Goal: Task Accomplishment & Management: Use online tool/utility

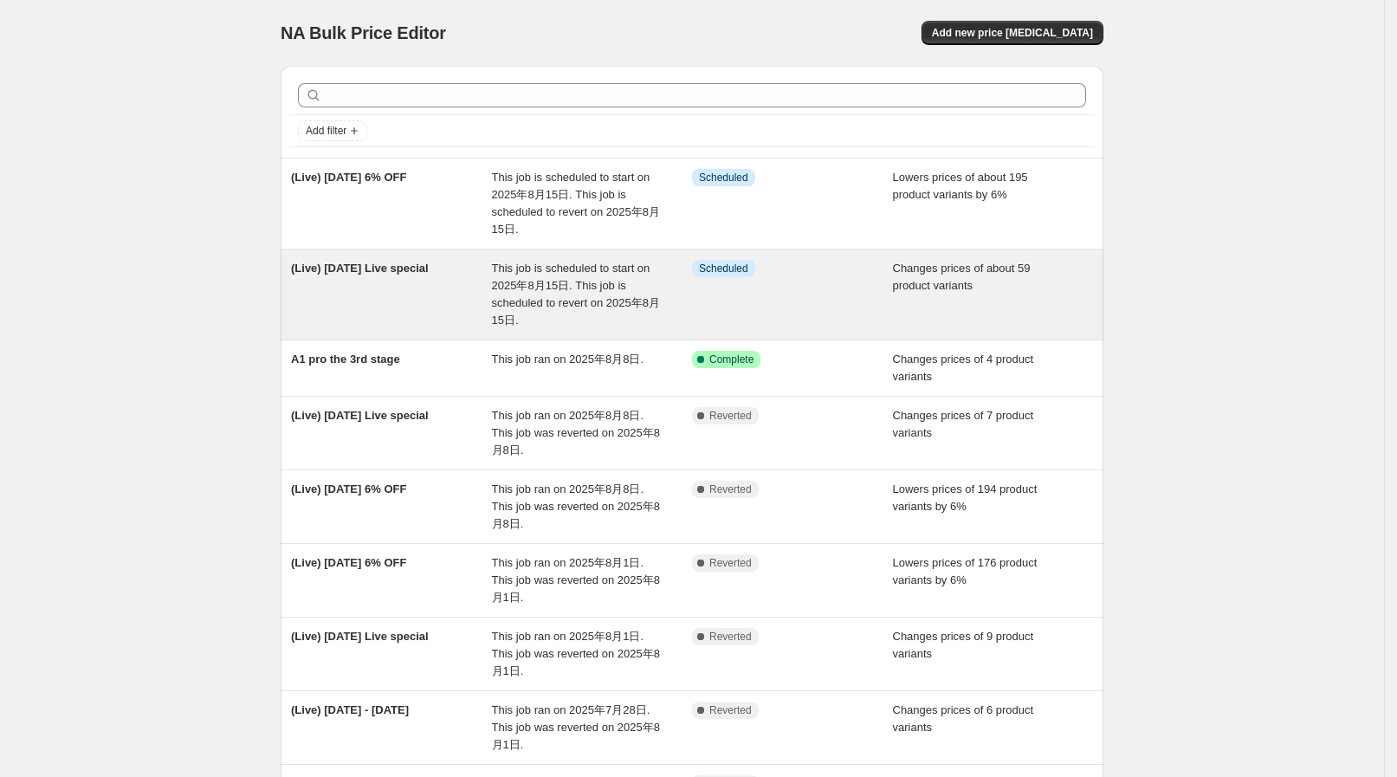
click at [450, 281] on div "(Live) Aug 15 Live special" at bounding box center [391, 294] width 201 height 69
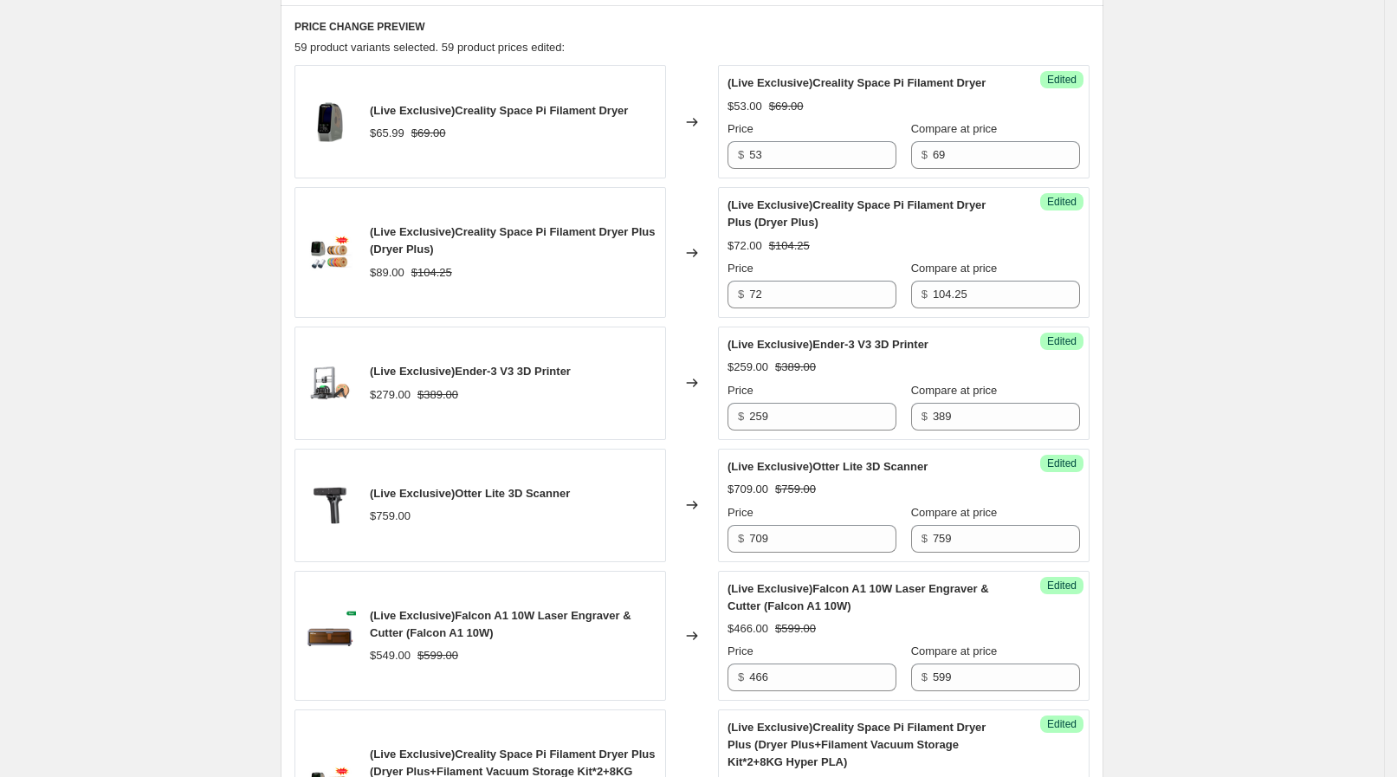
scroll to position [541, 0]
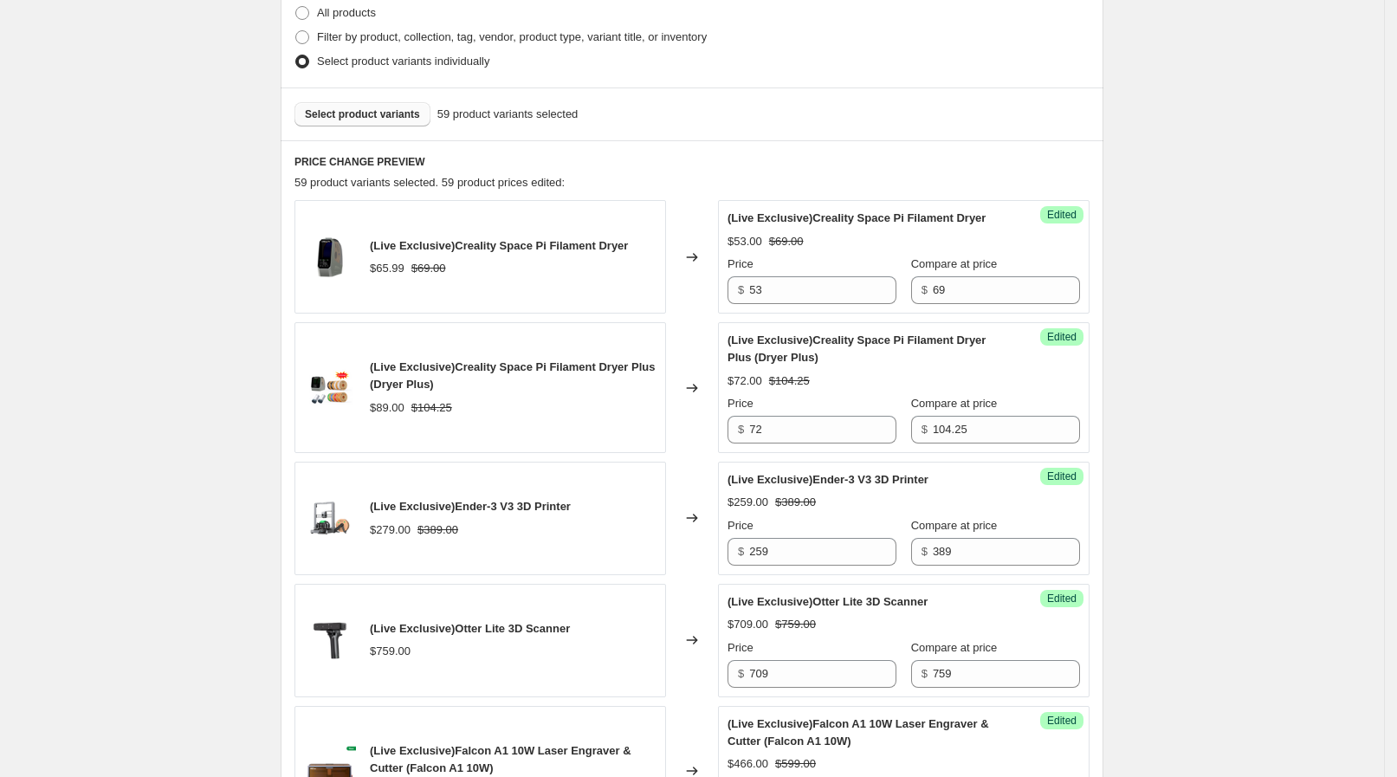
click at [364, 111] on span "Select product variants" at bounding box center [362, 114] width 115 height 14
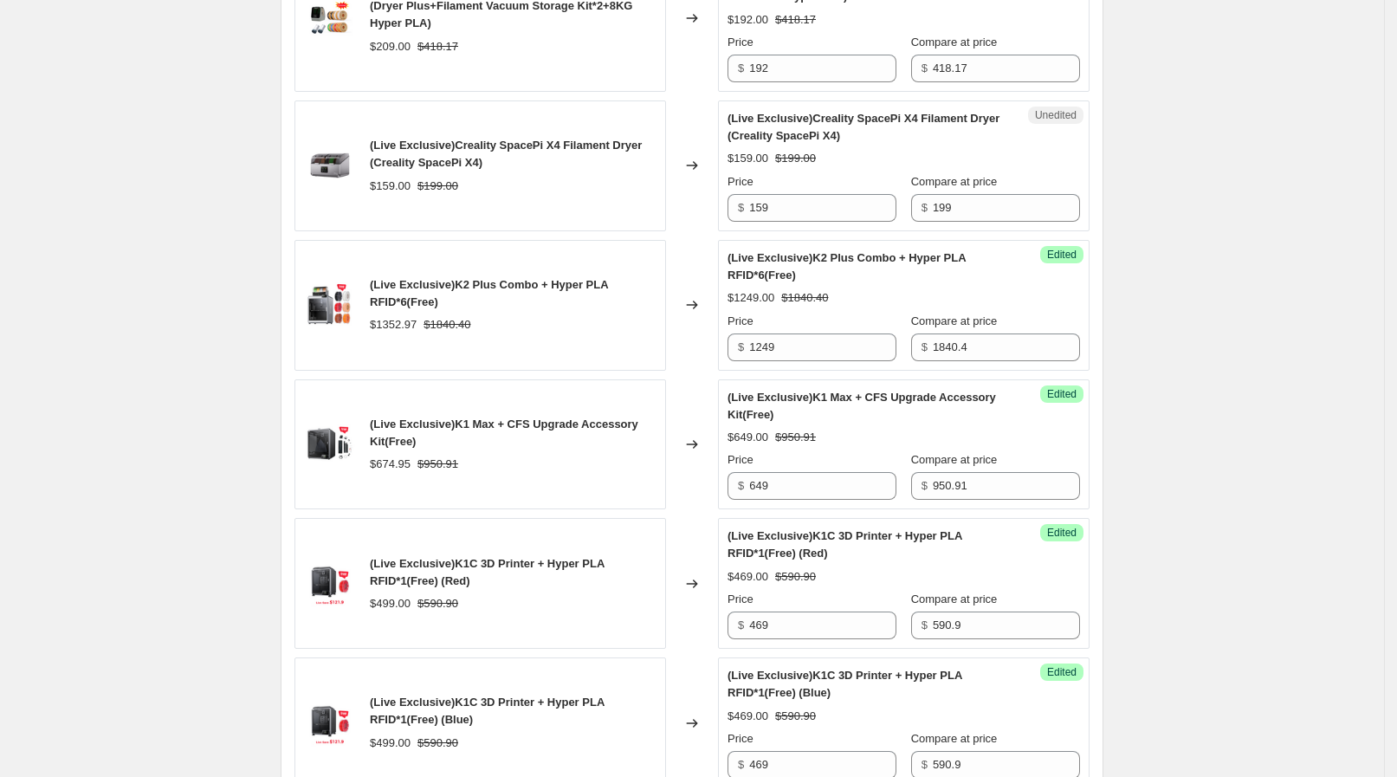
scroll to position [1299, 0]
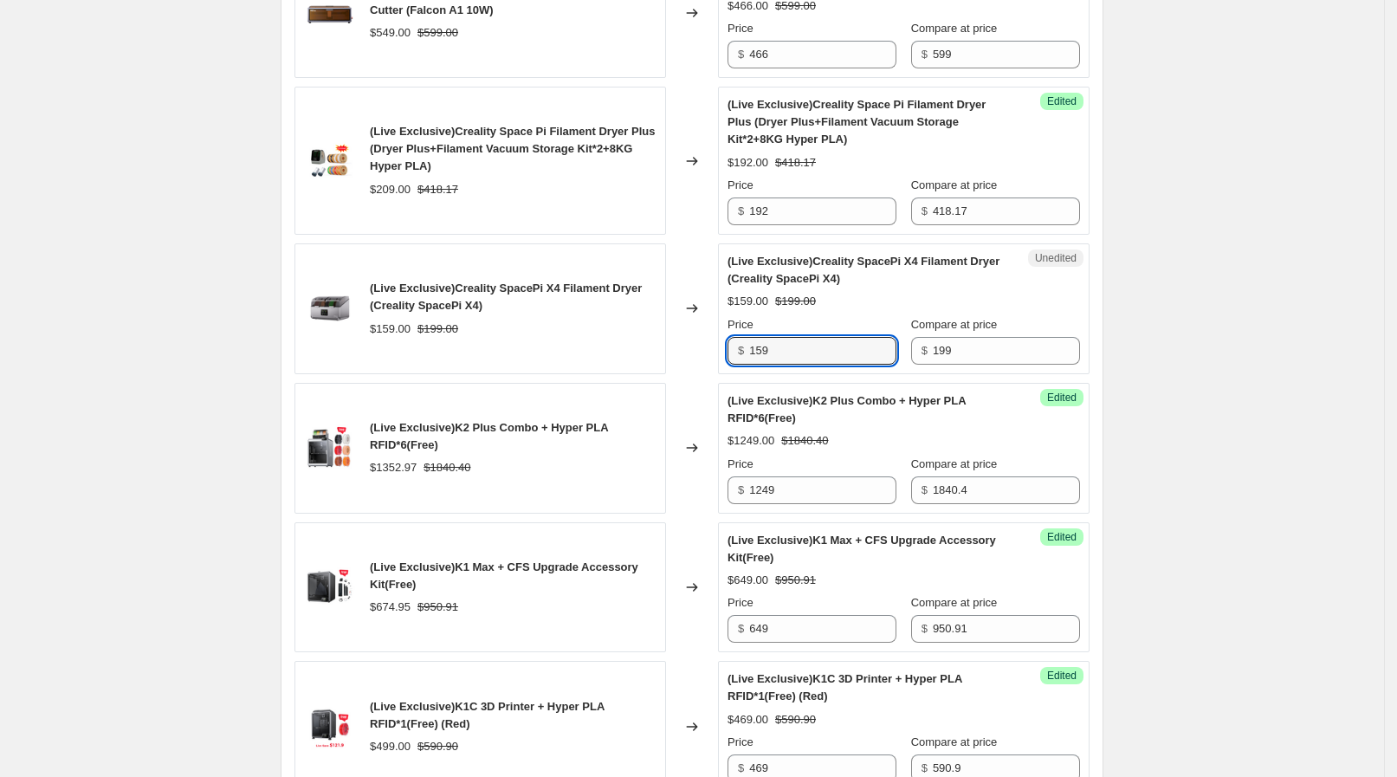
drag, startPoint x: 766, startPoint y: 345, endPoint x: 751, endPoint y: 345, distance: 15.6
click at [751, 345] on div "$ 159" at bounding box center [811, 351] width 169 height 28
type input "149"
click at [1201, 456] on div "(Live) Aug 15 Live special. This page is ready (Live) Aug 15 Live special Info …" at bounding box center [692, 764] width 1384 height 4126
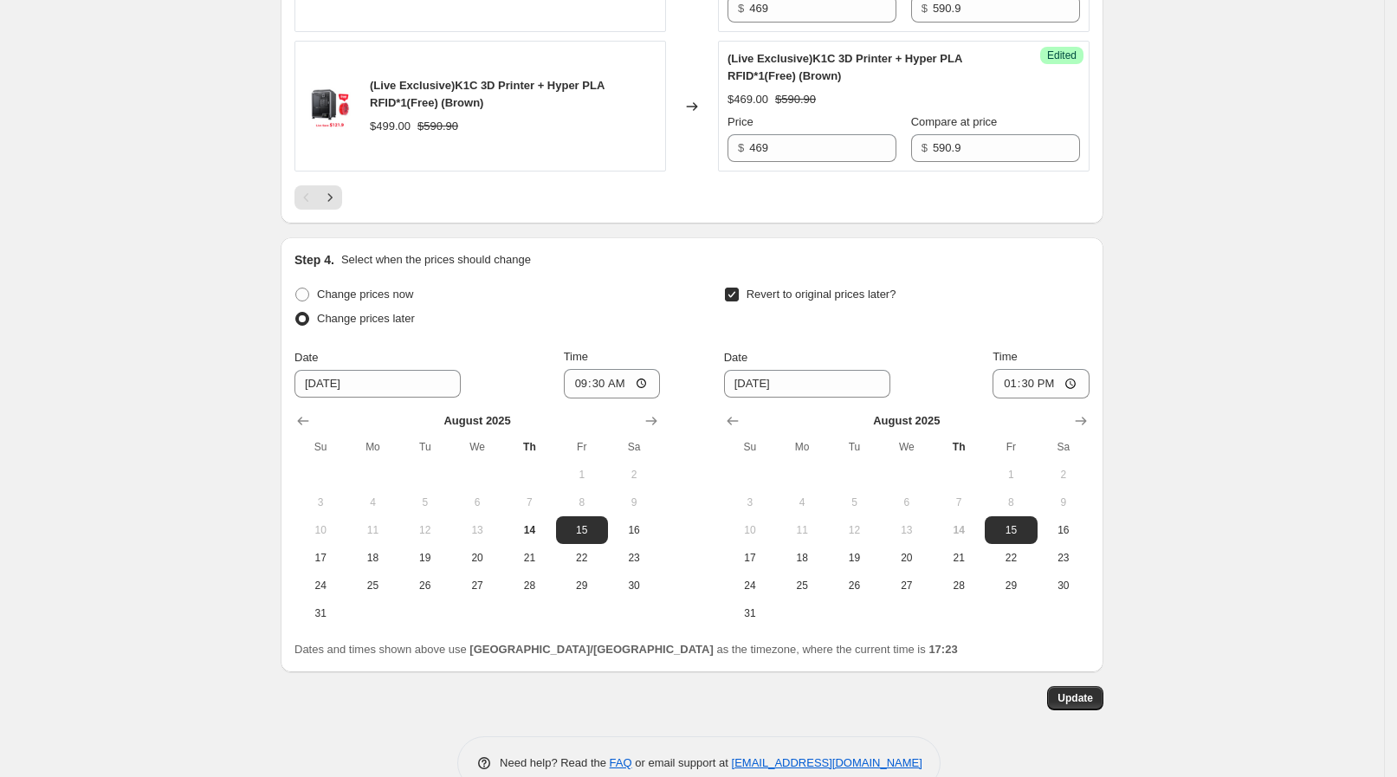
scroll to position [3343, 0]
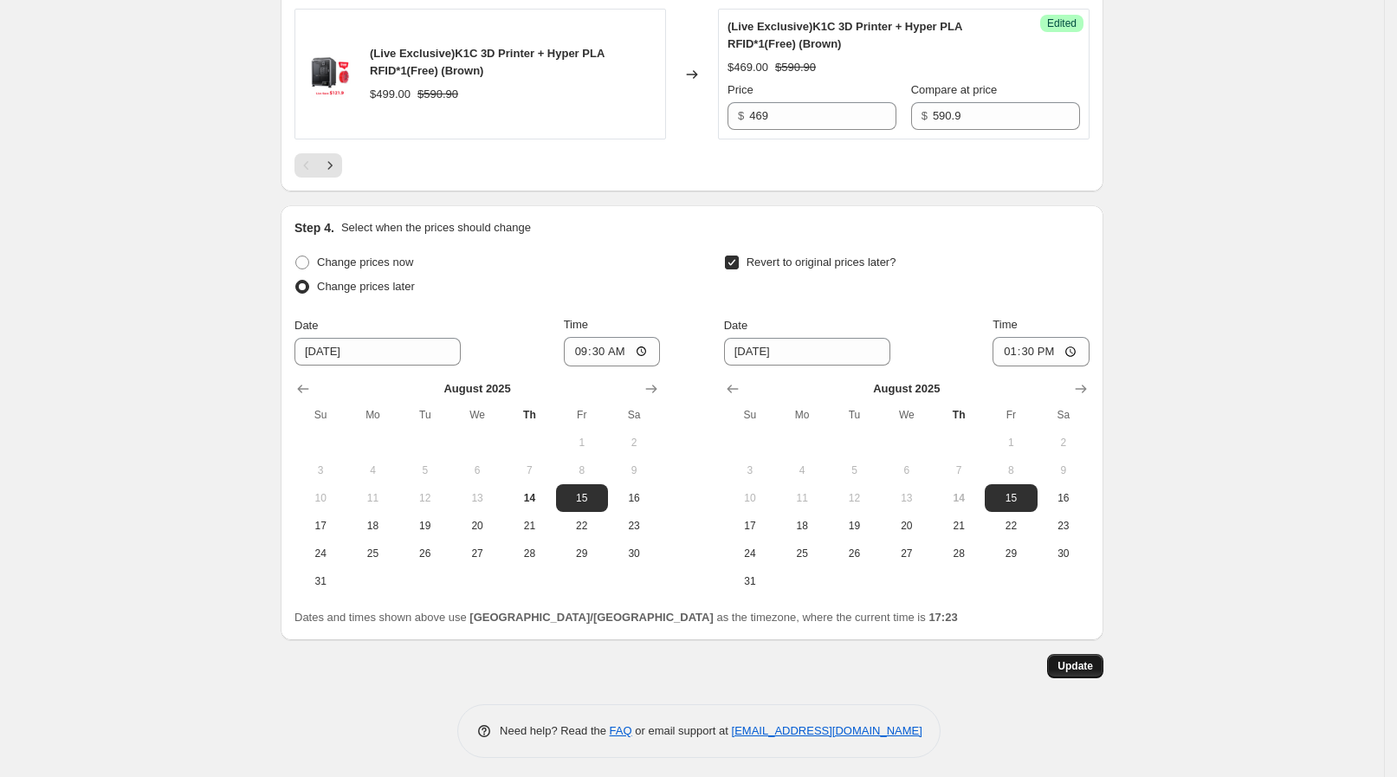
click at [1067, 659] on span "Update" at bounding box center [1074, 666] width 35 height 14
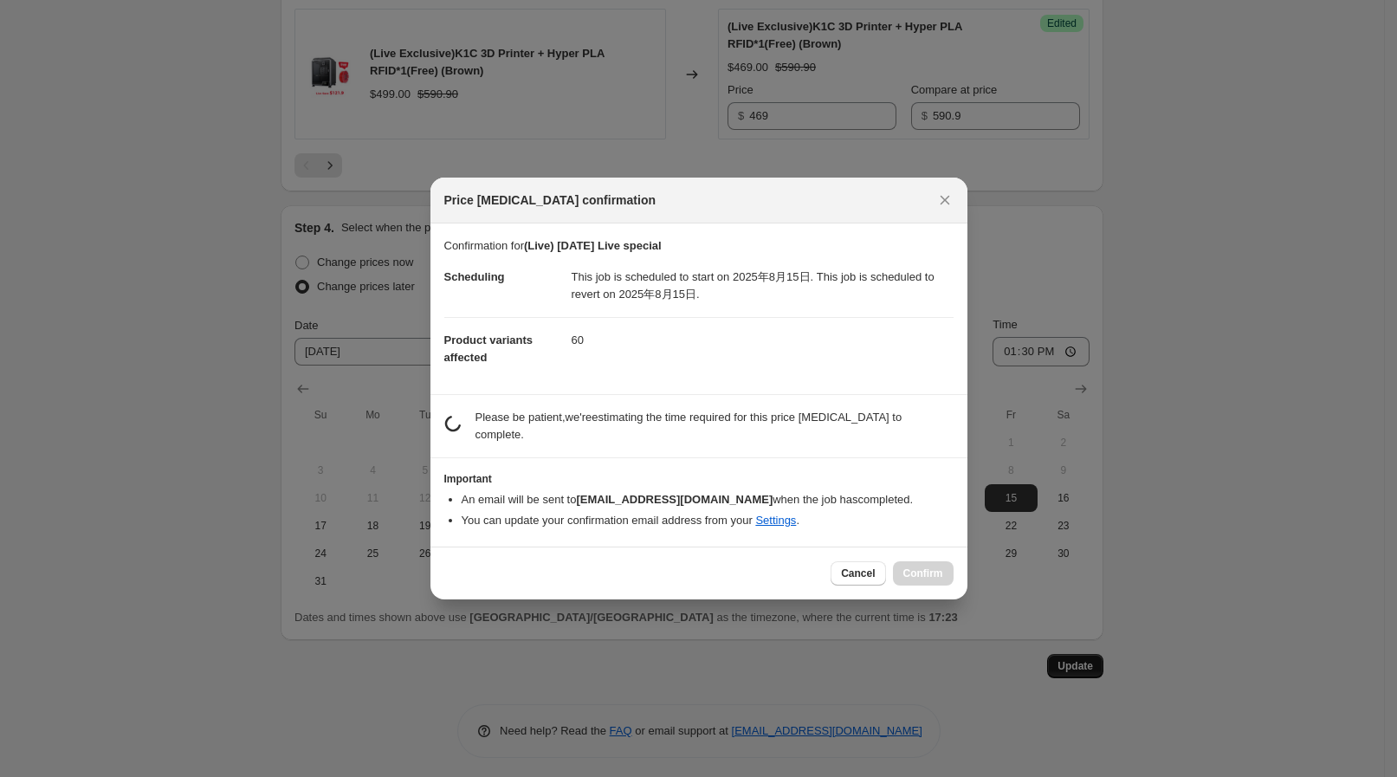
scroll to position [0, 0]
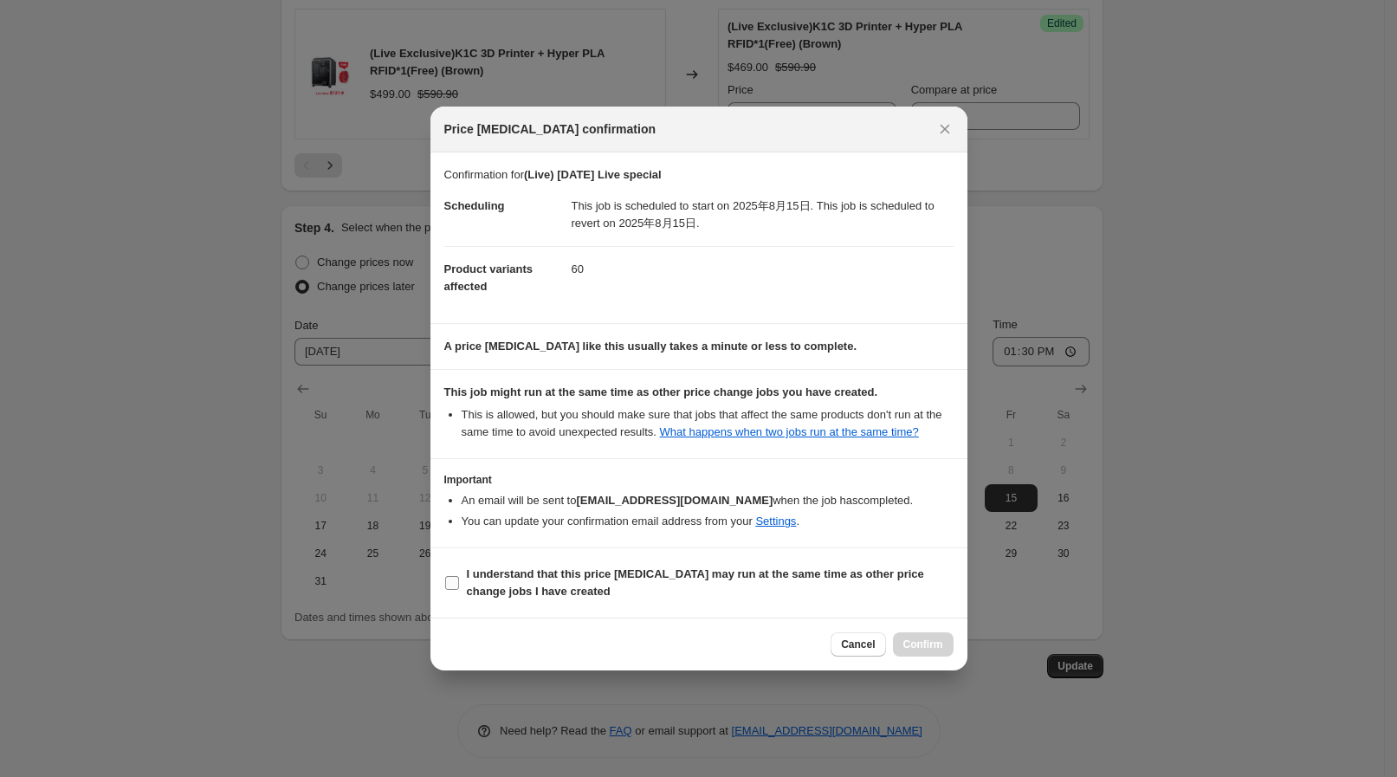
click at [583, 580] on b "I understand that this price change job may run at the same time as other price…" at bounding box center [695, 582] width 457 height 30
click at [459, 580] on input "I understand that this price change job may run at the same time as other price…" at bounding box center [452, 583] width 14 height 14
checkbox input "true"
click at [905, 637] on span "Confirm" at bounding box center [923, 644] width 40 height 14
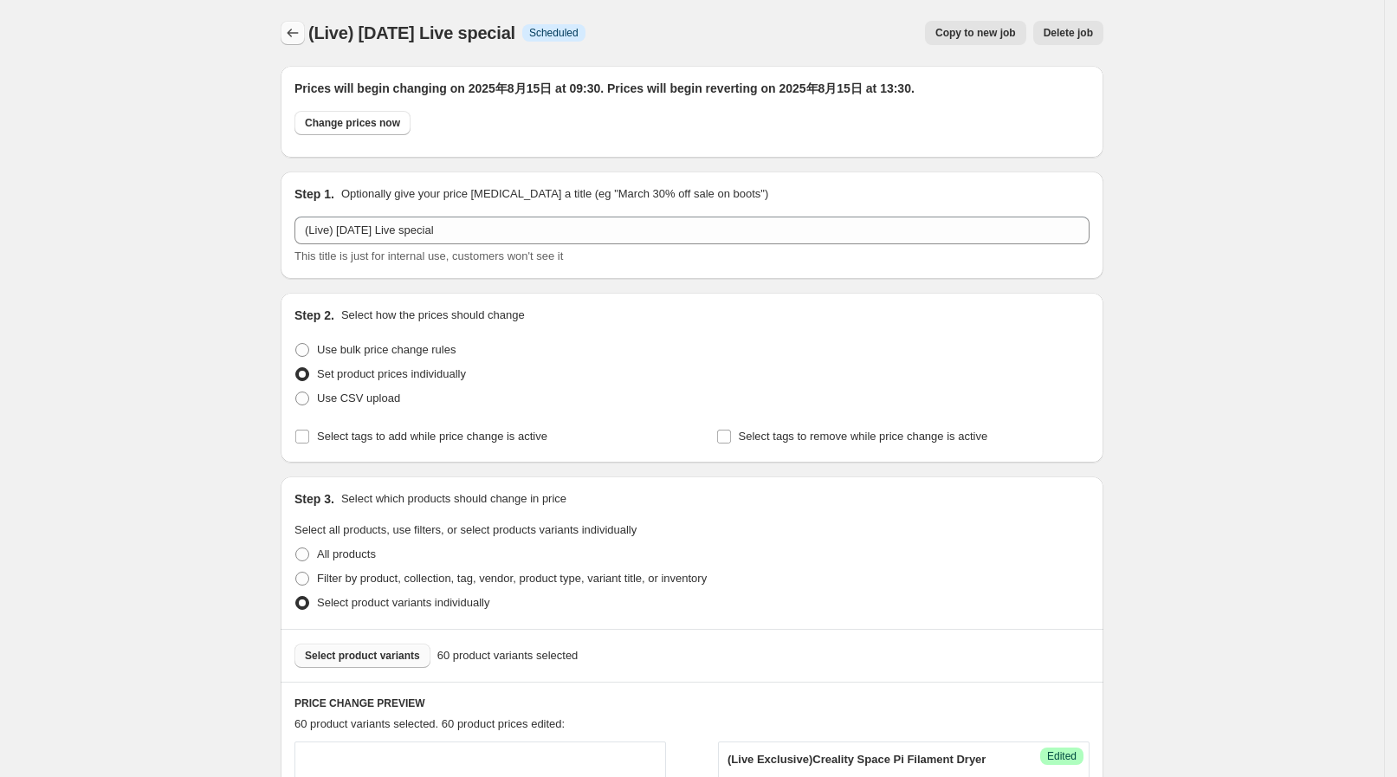
click at [301, 28] on icon "Price change jobs" at bounding box center [292, 32] width 17 height 17
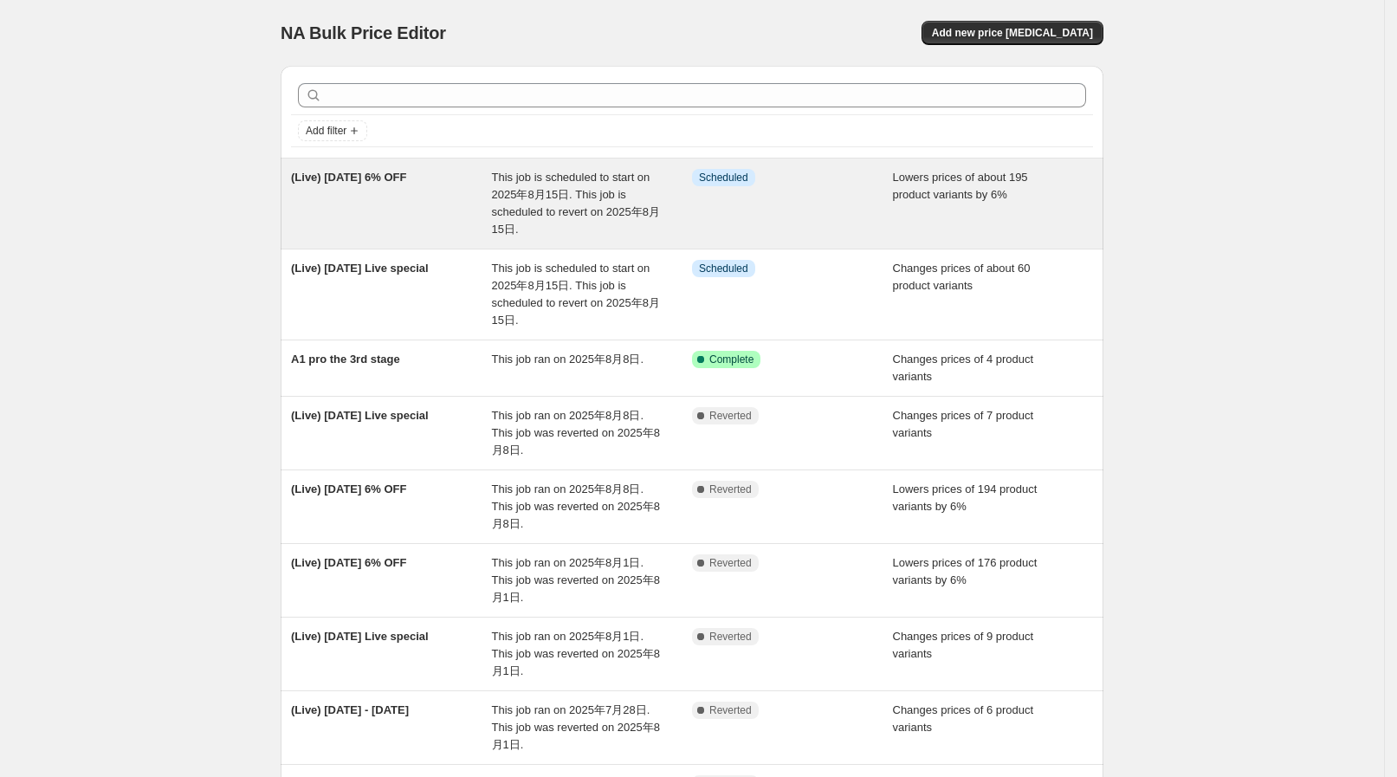
click at [492, 211] on div "(Live) Aug 15 6% OFF" at bounding box center [391, 203] width 201 height 69
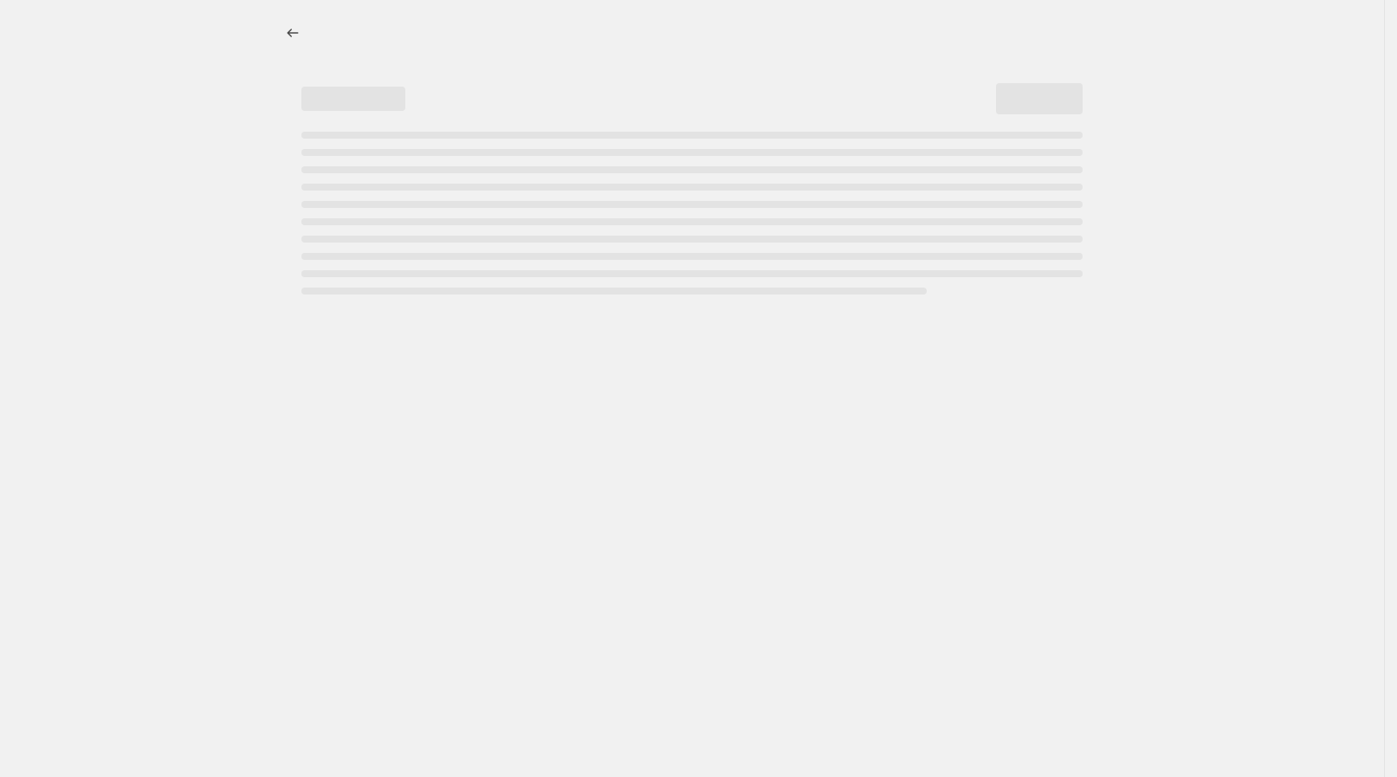
select select "percentage"
select select "collection"
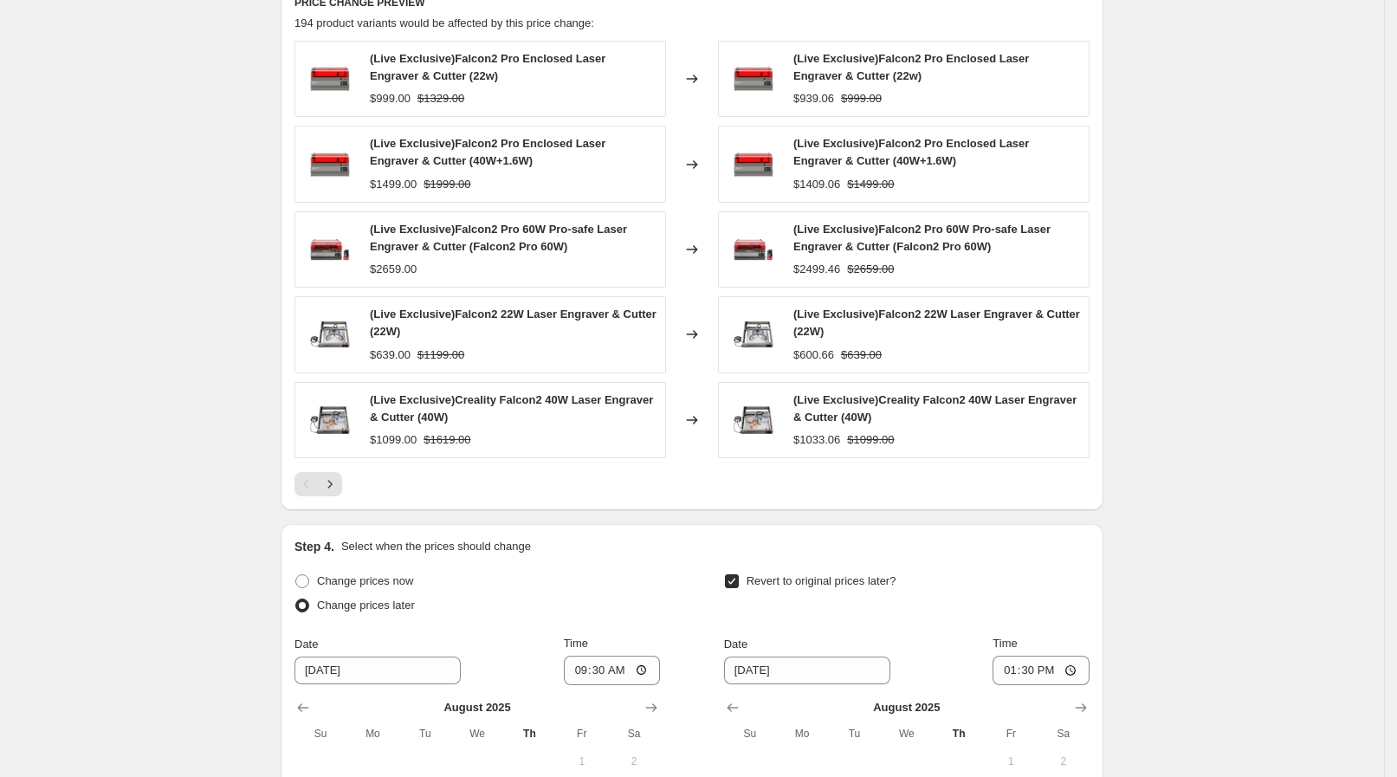
scroll to position [1190, 0]
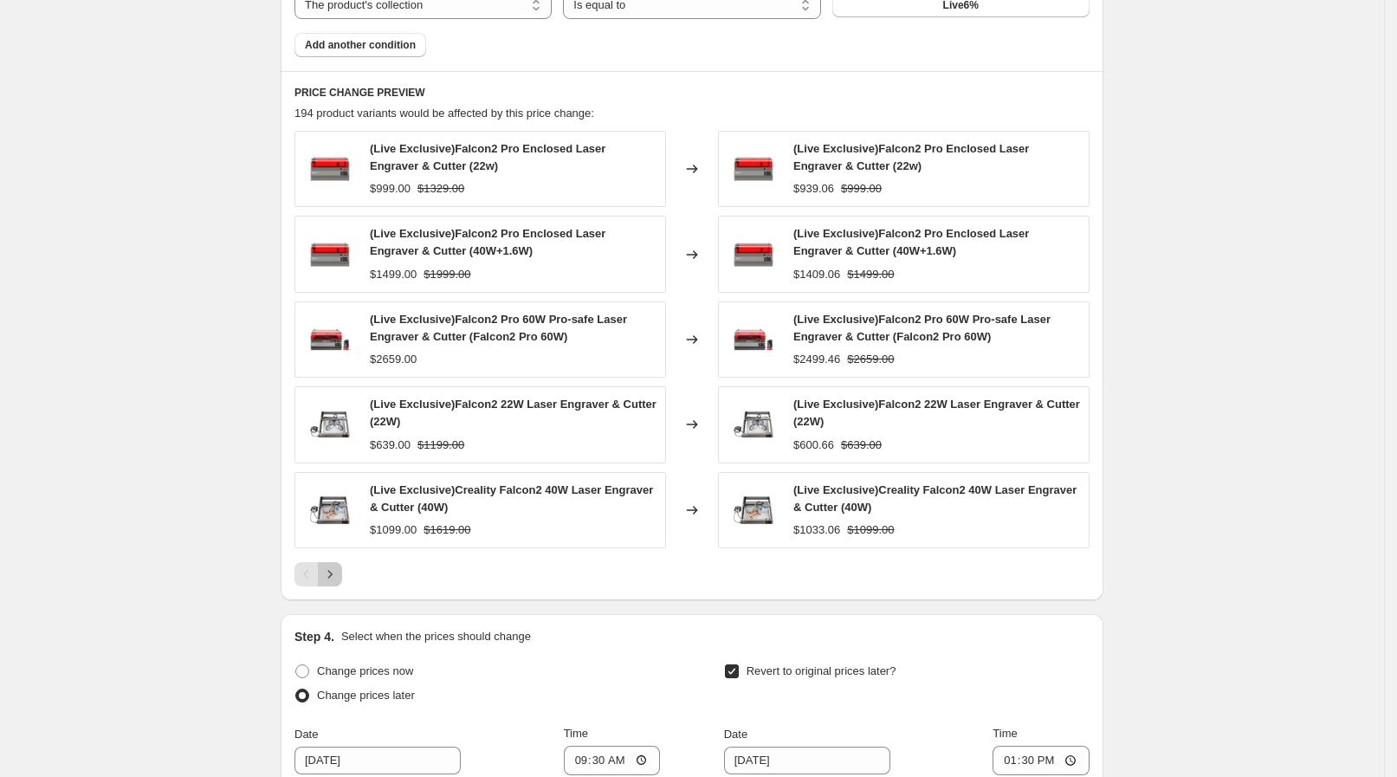
click at [339, 584] on button "Next" at bounding box center [330, 574] width 24 height 24
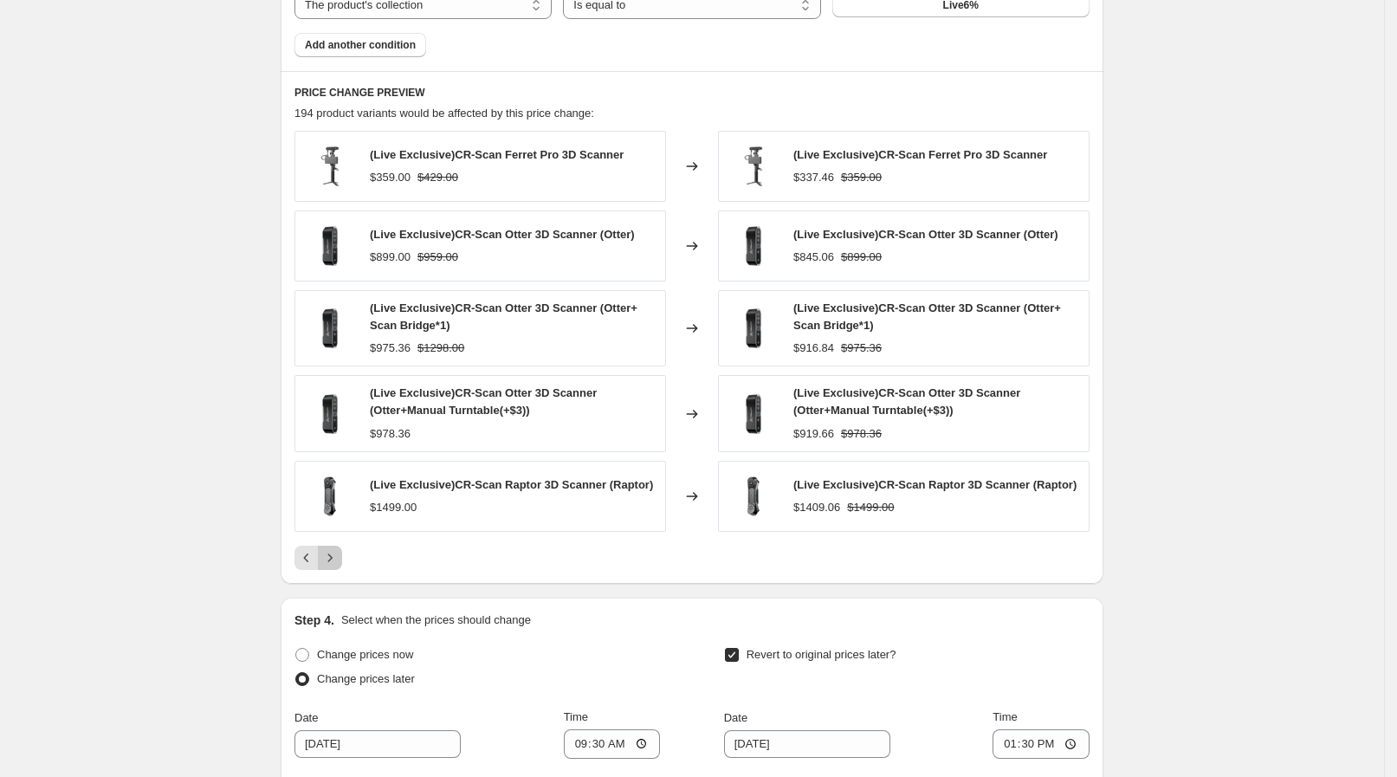
click at [339, 558] on icon "Next" at bounding box center [329, 557] width 17 height 17
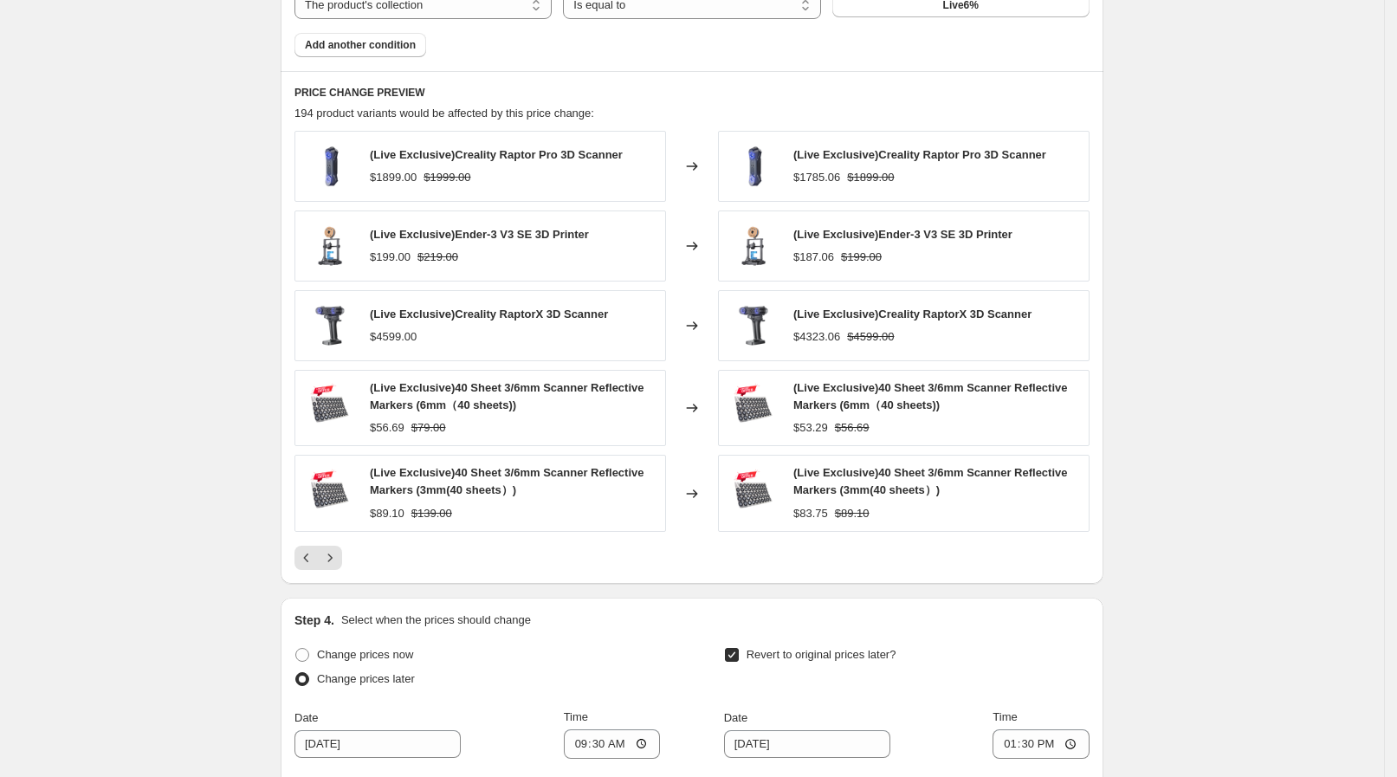
click at [339, 558] on icon "Next" at bounding box center [329, 557] width 17 height 17
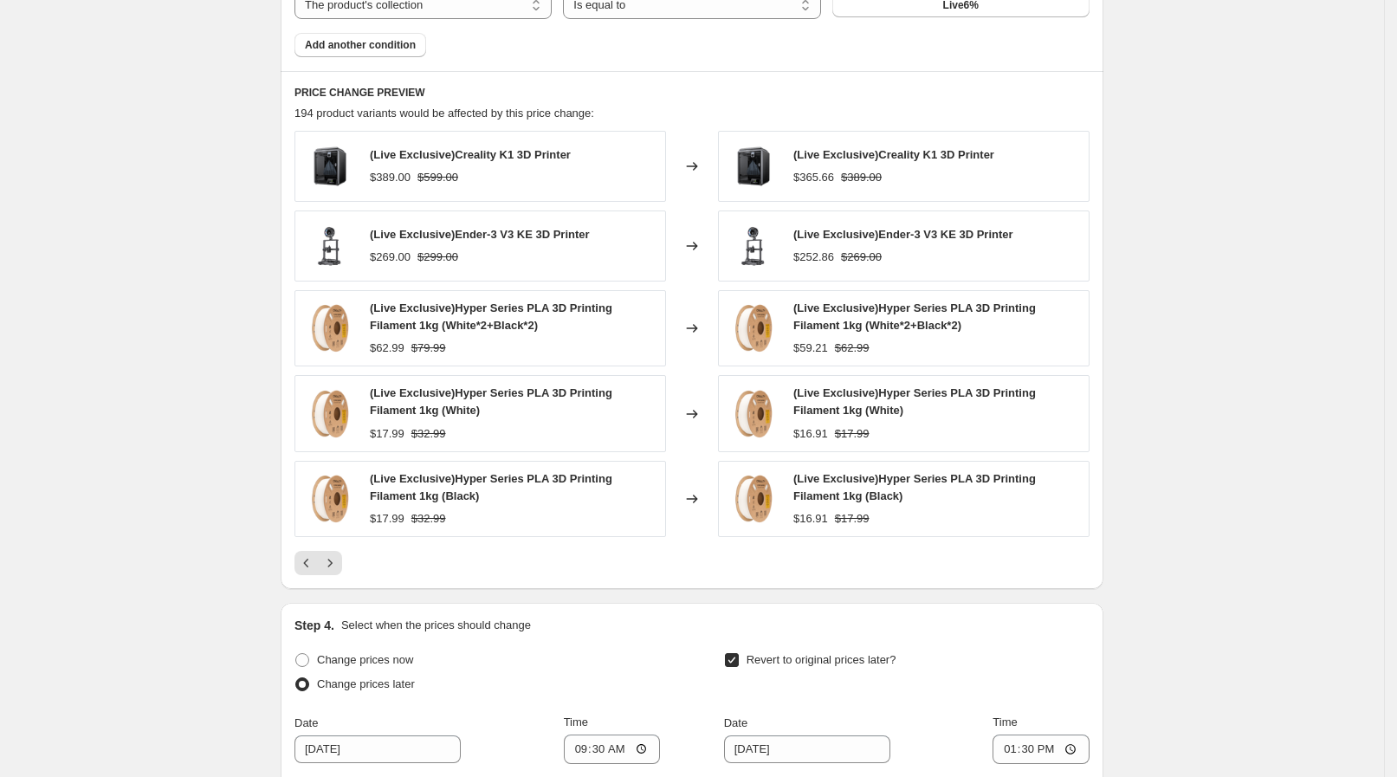
click at [339, 558] on icon "Next" at bounding box center [329, 562] width 17 height 17
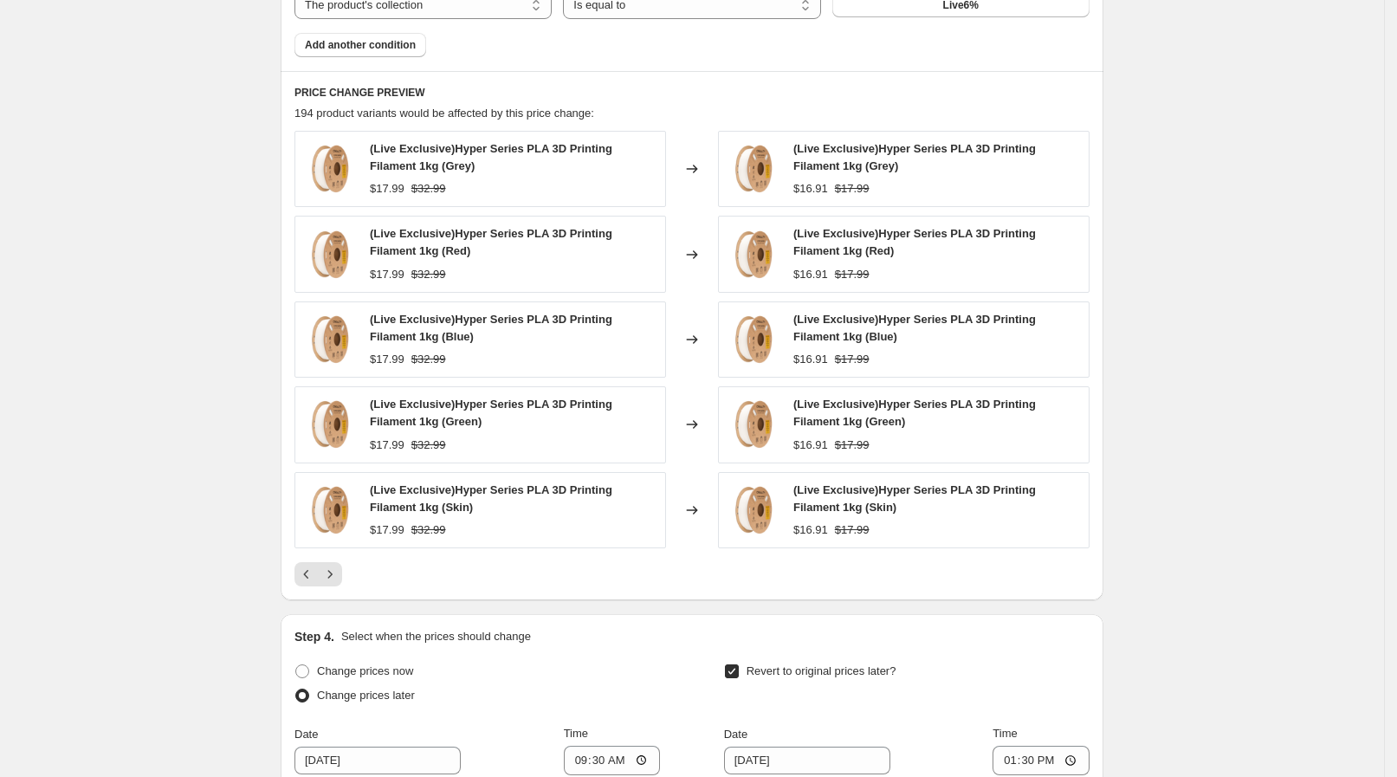
click at [339, 558] on div "(Live Exclusive)Hyper Series PLA 3D Printing Filament 1kg (Grey) $17.99 $32.99 …" at bounding box center [691, 358] width 795 height 455
click at [333, 563] on button "Next" at bounding box center [330, 574] width 24 height 24
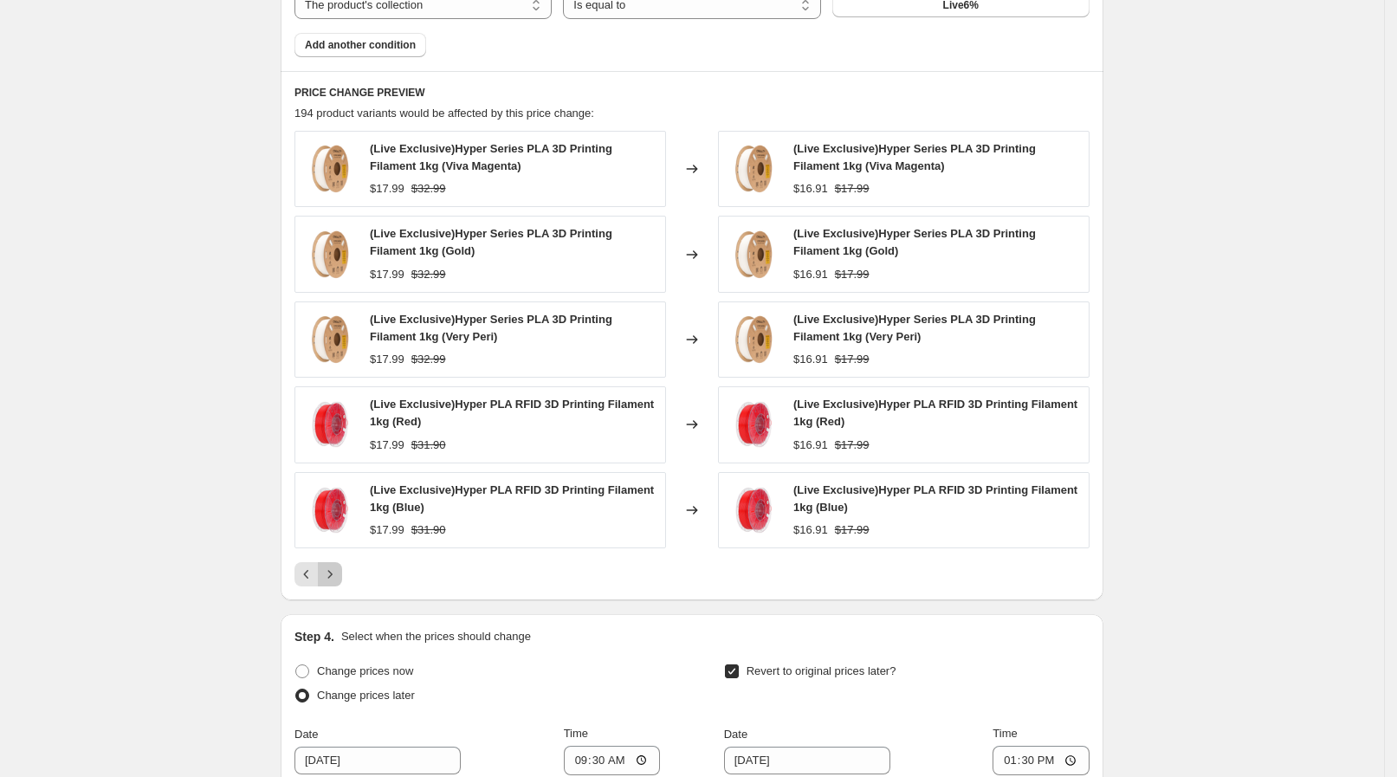
click at [333, 563] on button "Next" at bounding box center [330, 574] width 24 height 24
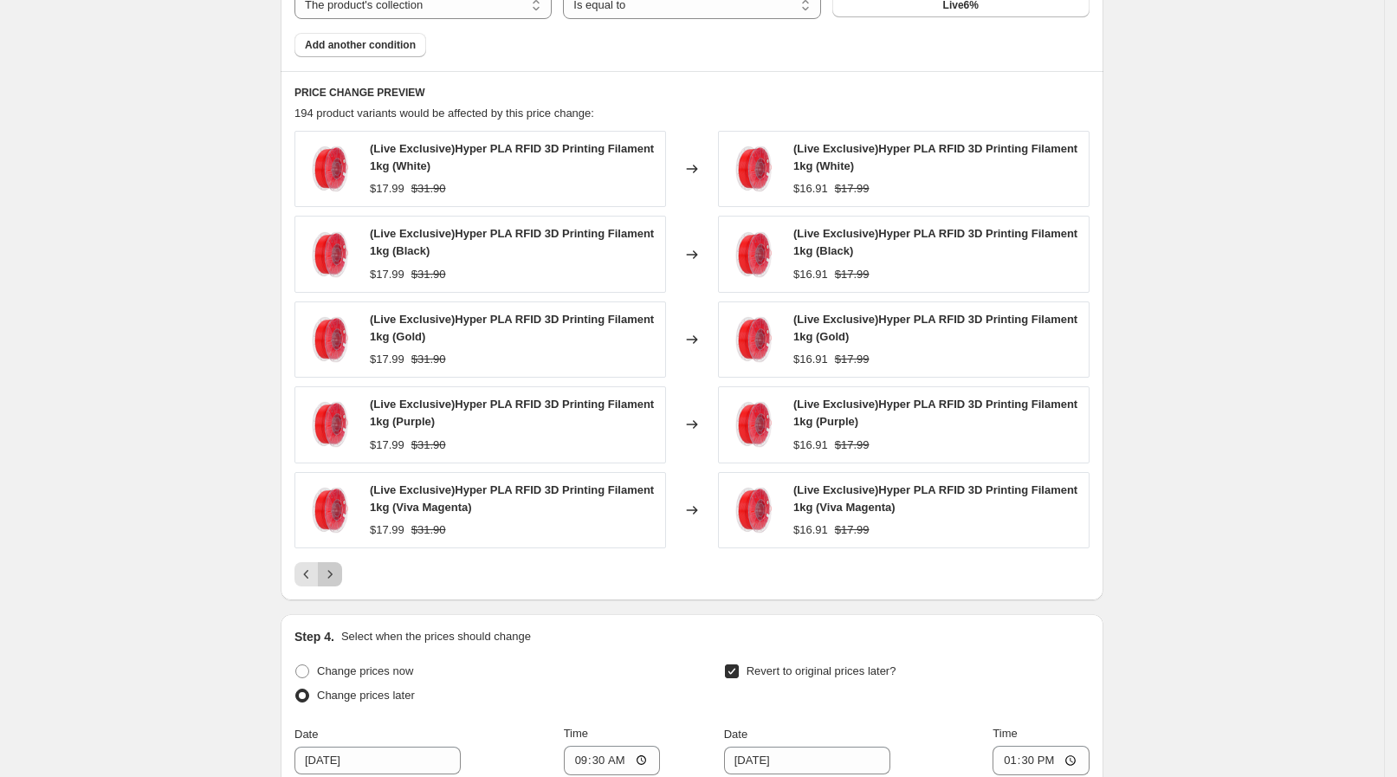
click at [333, 563] on button "Next" at bounding box center [330, 574] width 24 height 24
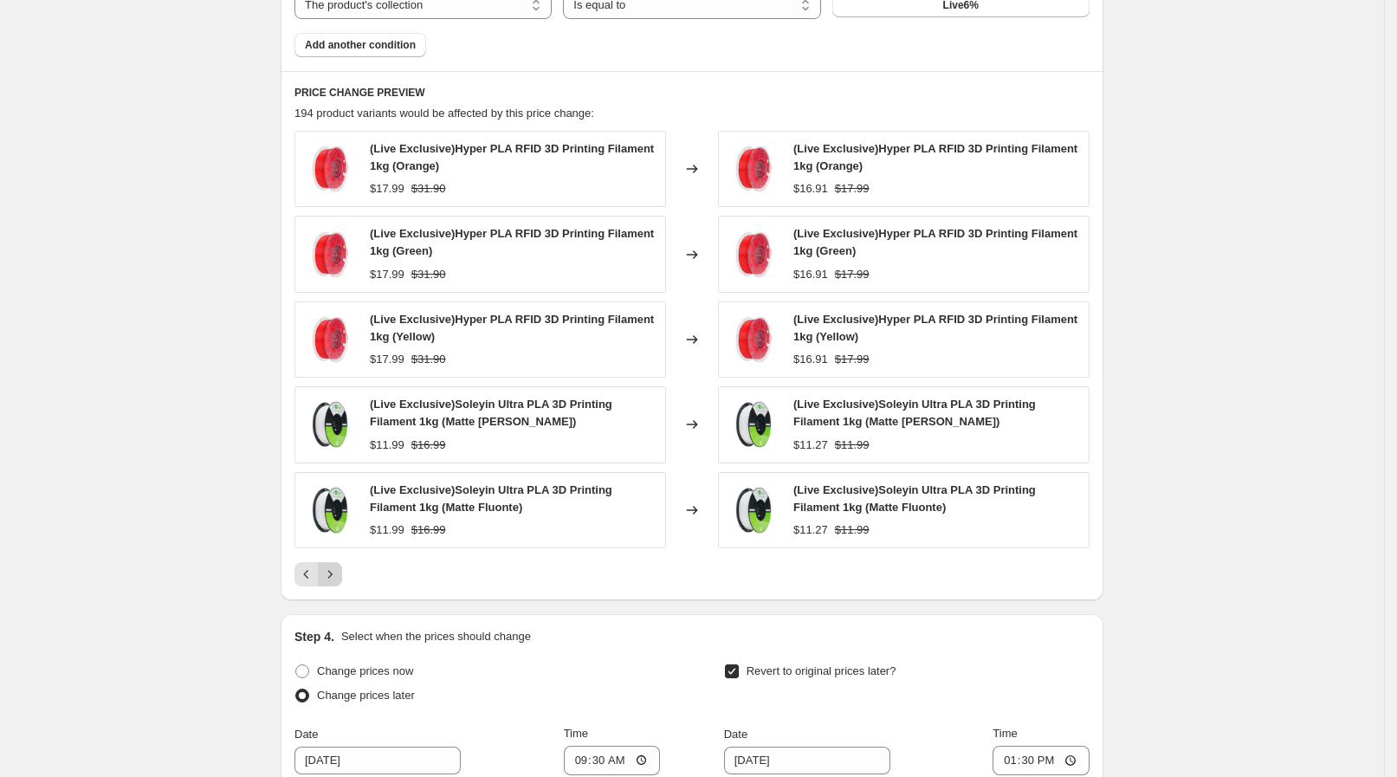
click at [333, 563] on button "Next" at bounding box center [330, 574] width 24 height 24
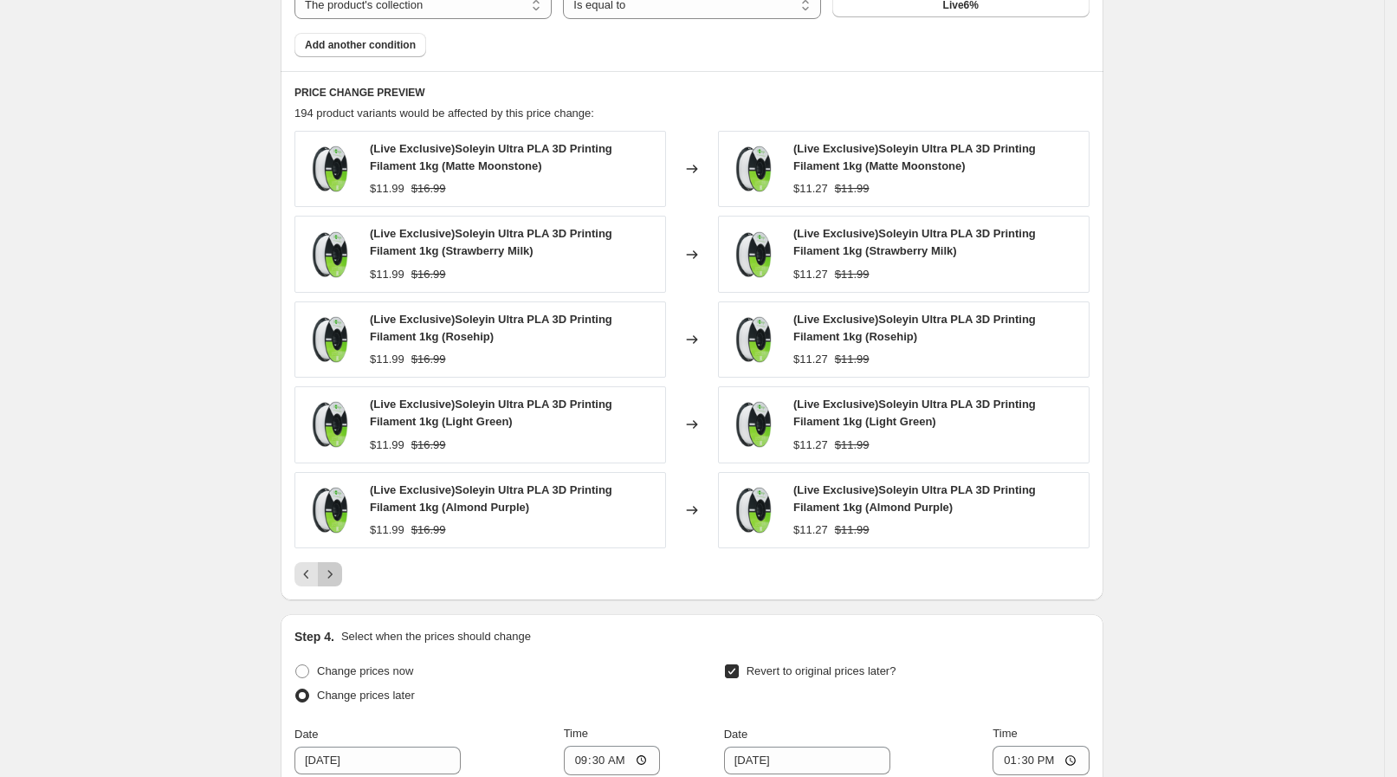
click at [333, 563] on button "Next" at bounding box center [330, 574] width 24 height 24
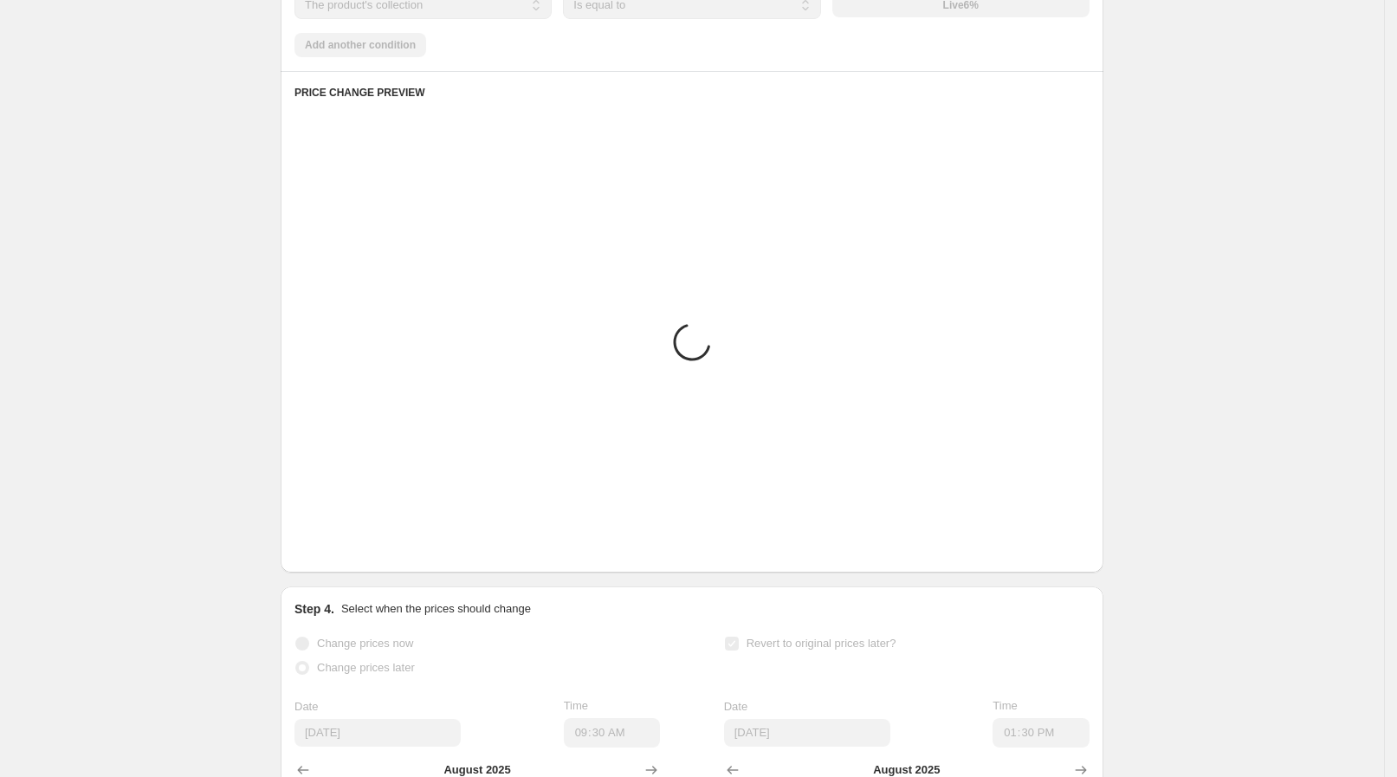
click at [333, 555] on icon "Next" at bounding box center [329, 546] width 17 height 17
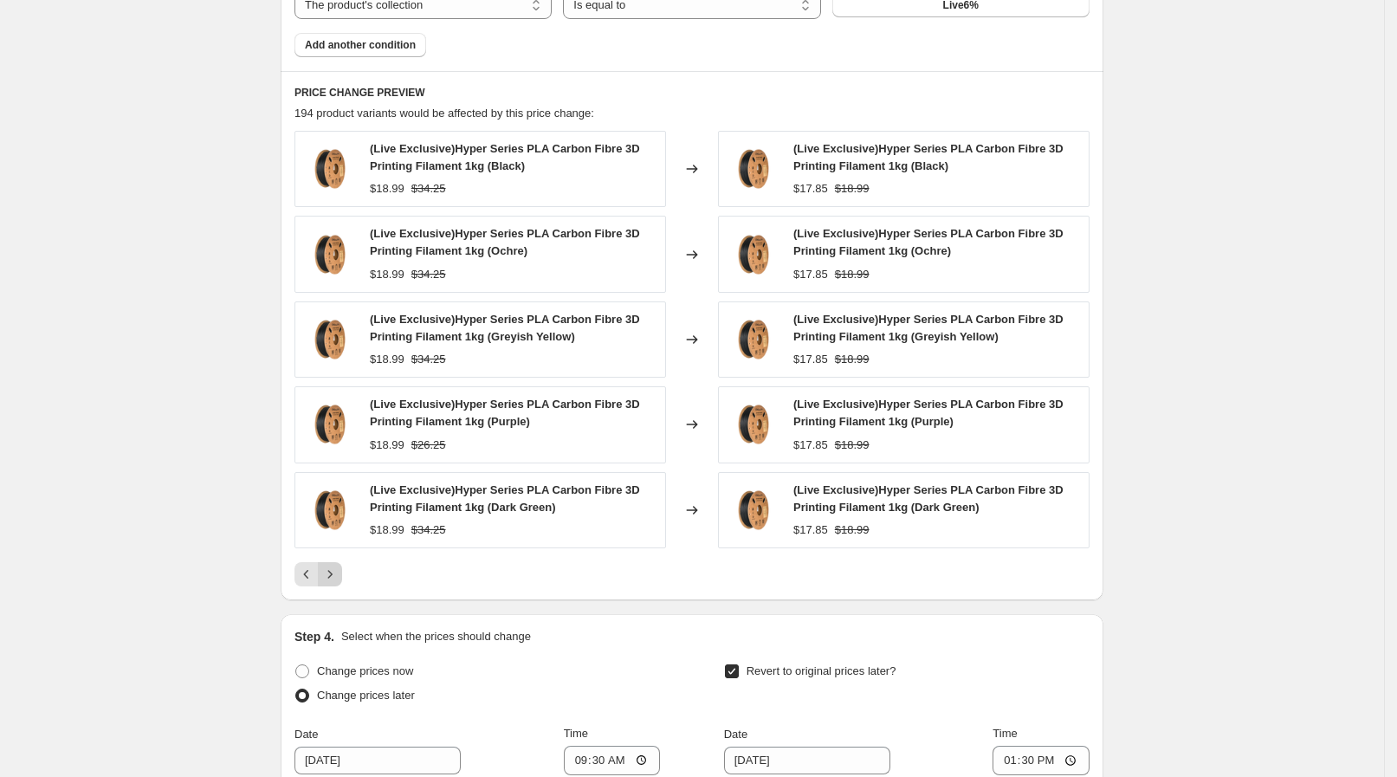
click at [333, 563] on button "Next" at bounding box center [330, 574] width 24 height 24
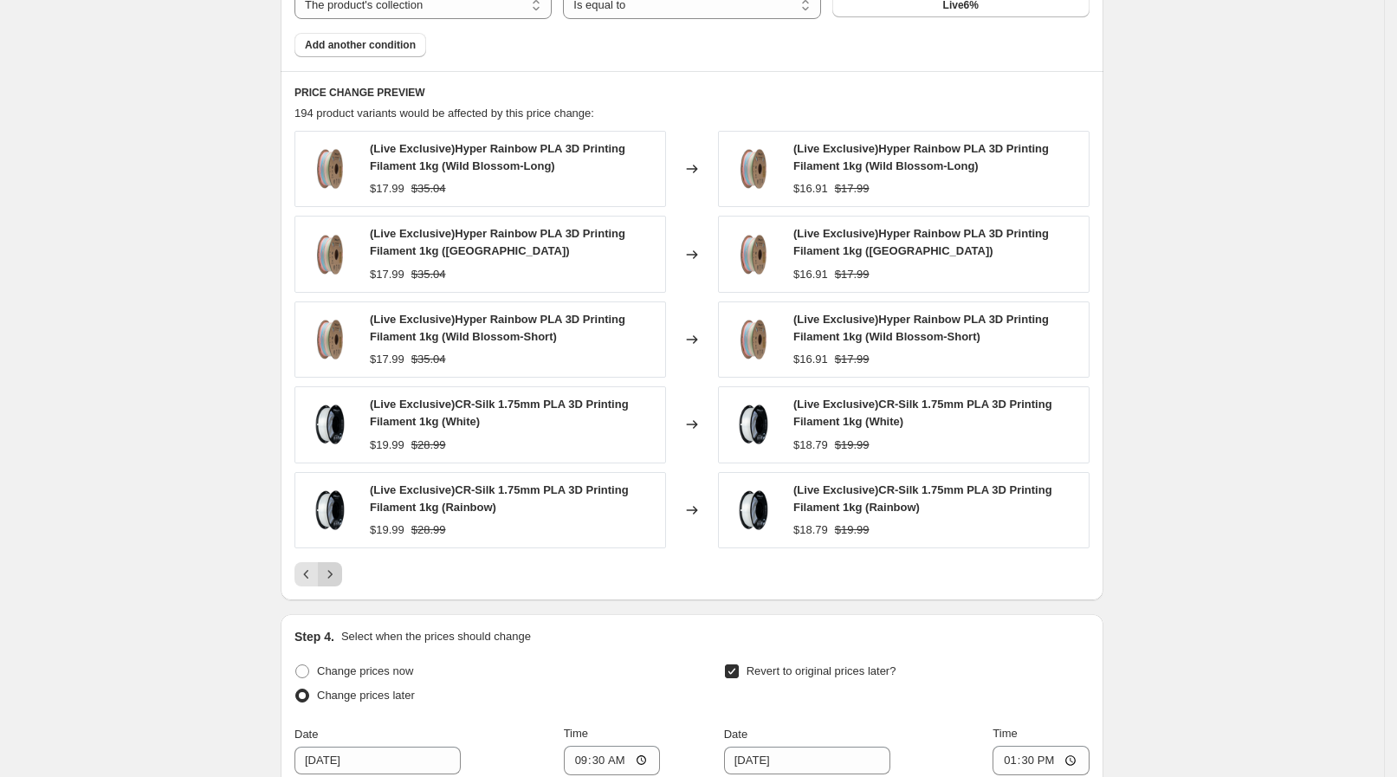
click at [333, 563] on button "Next" at bounding box center [330, 574] width 24 height 24
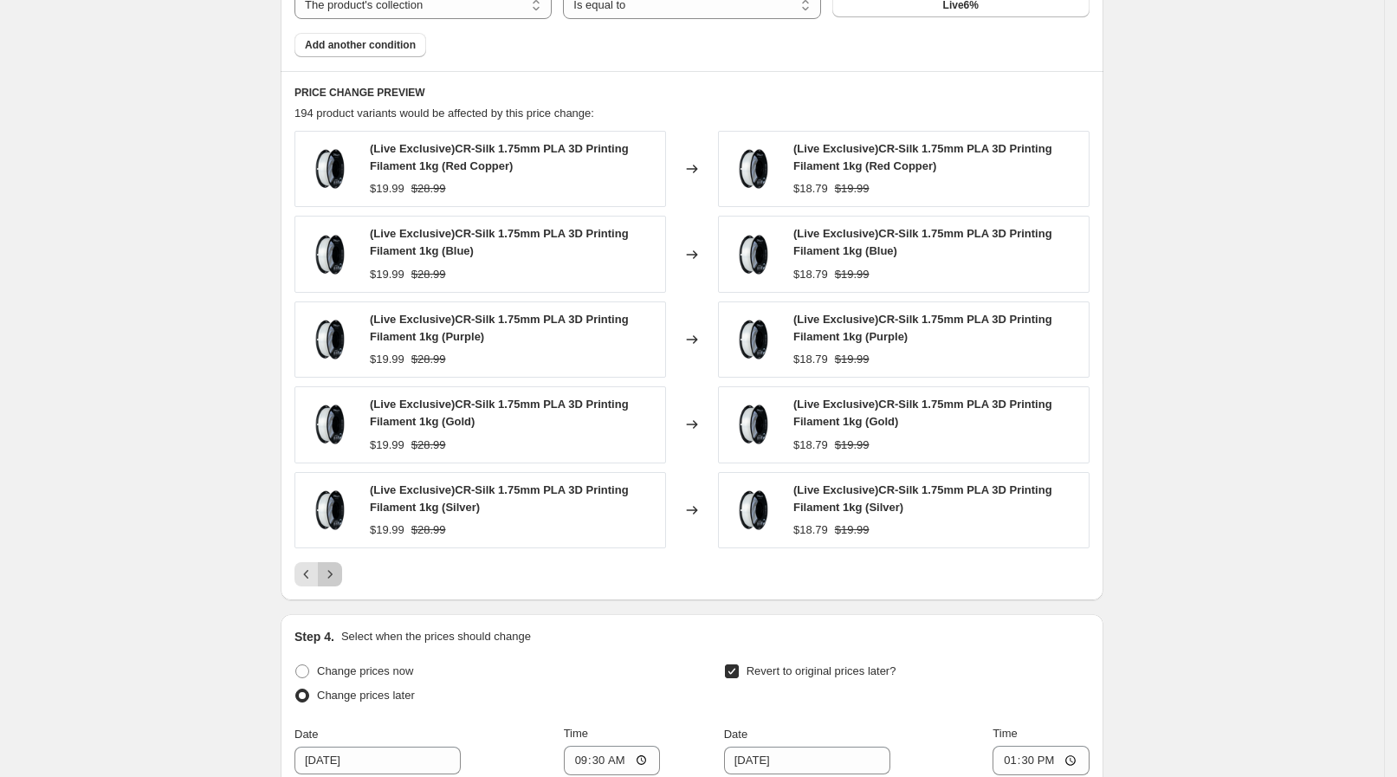
click at [333, 563] on button "Next" at bounding box center [330, 574] width 24 height 24
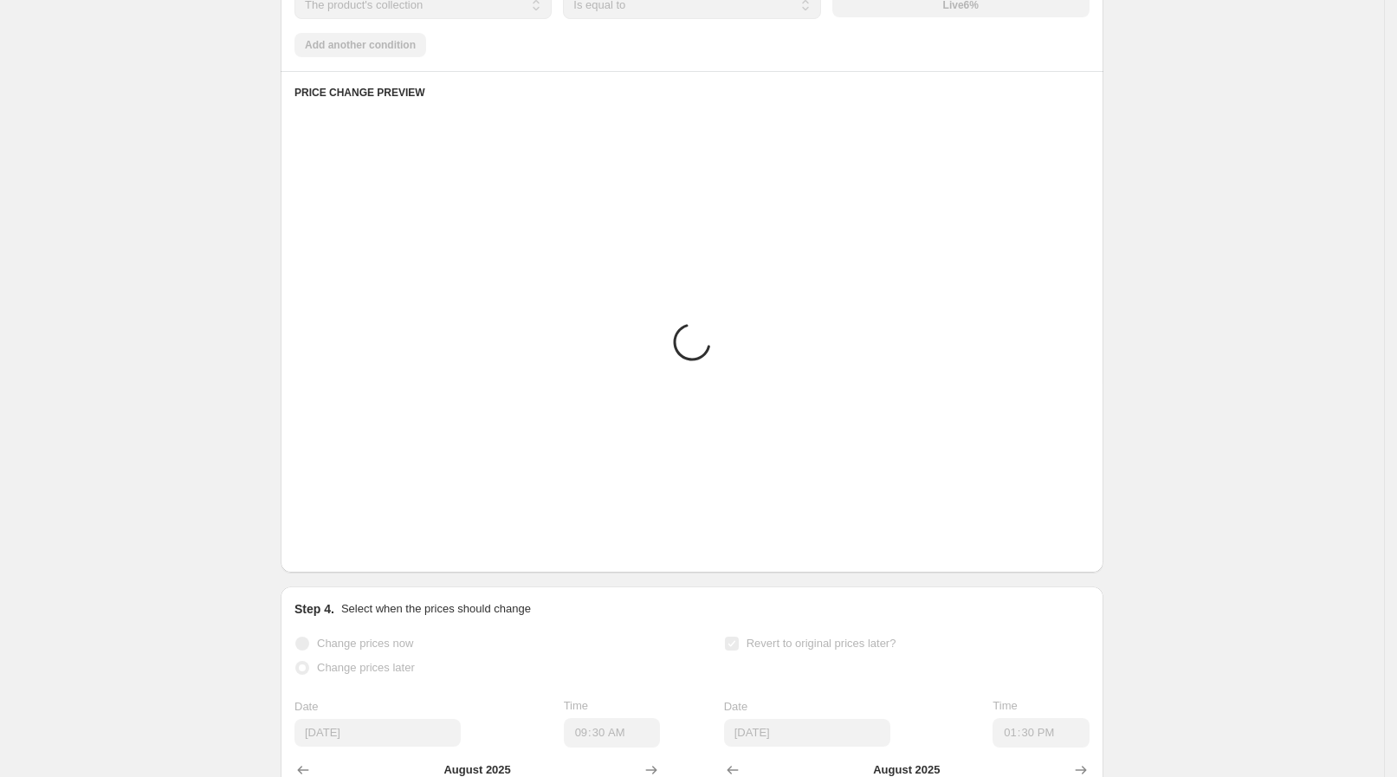
click at [333, 558] on button "Next" at bounding box center [330, 546] width 24 height 24
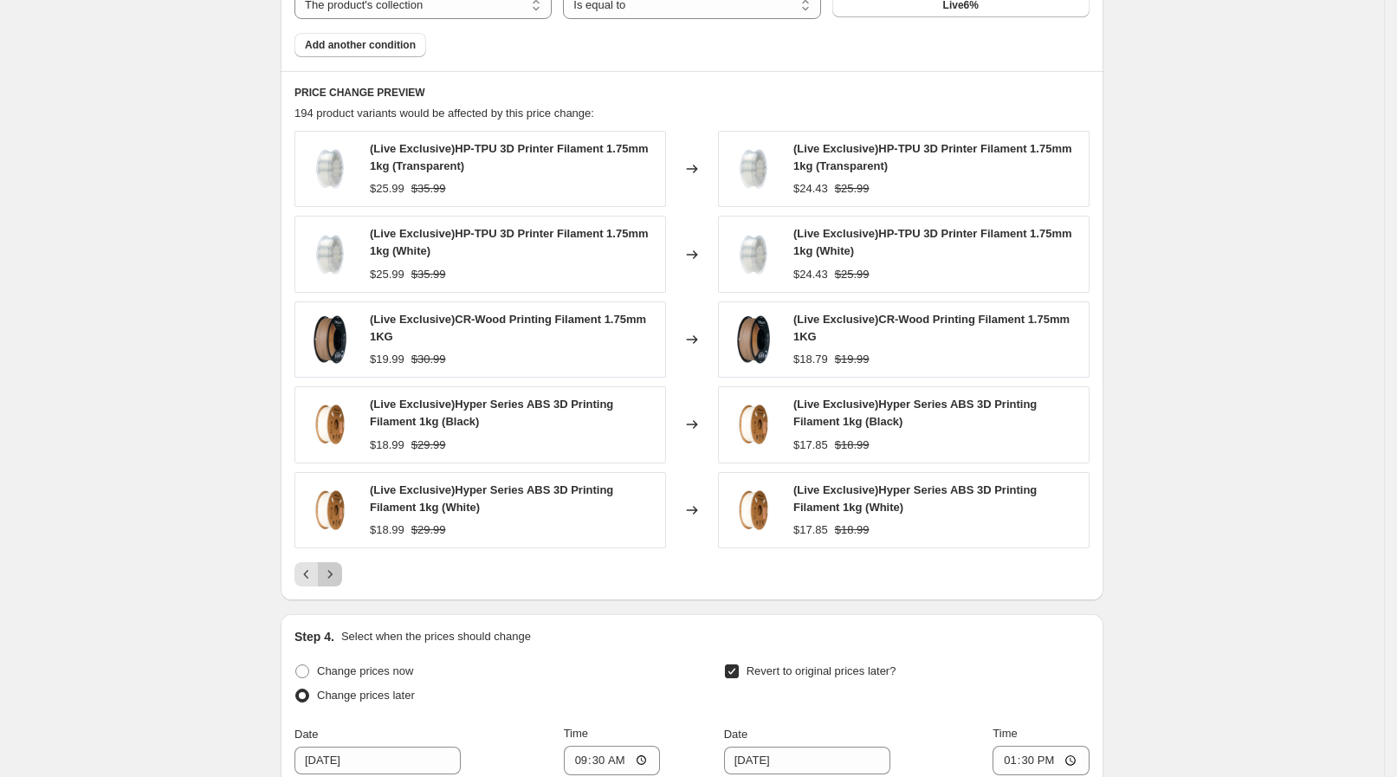
click at [333, 563] on button "Next" at bounding box center [330, 574] width 24 height 24
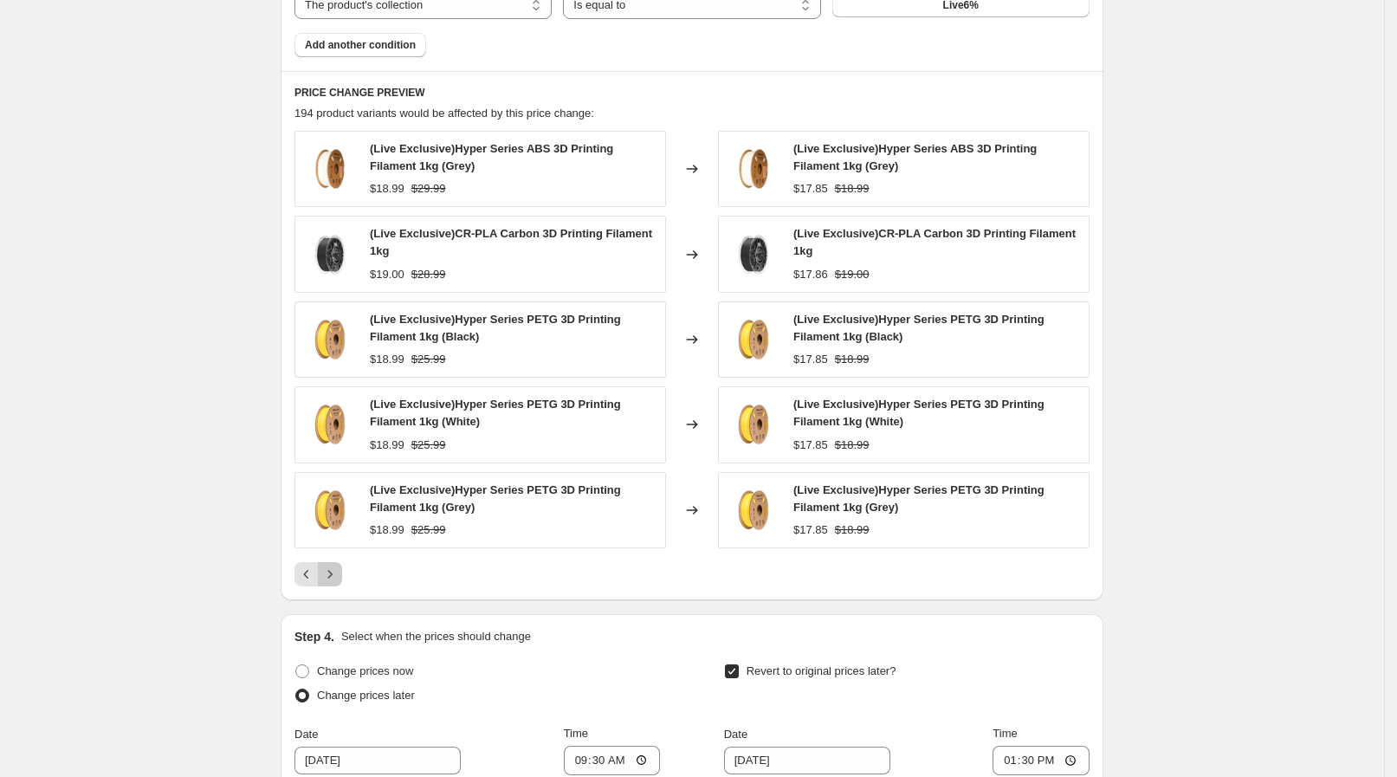
click at [333, 563] on button "Next" at bounding box center [330, 574] width 24 height 24
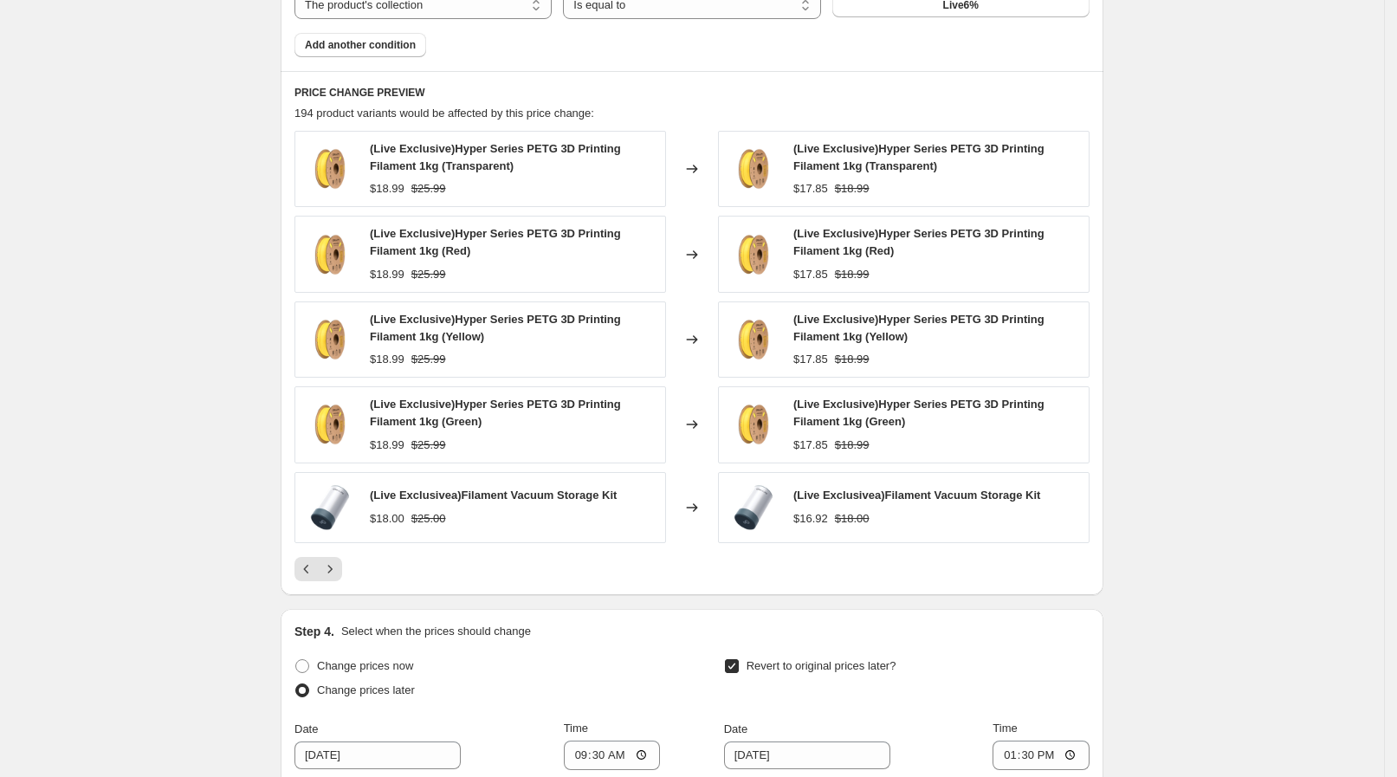
click at [332, 560] on icon "Next" at bounding box center [329, 568] width 17 height 17
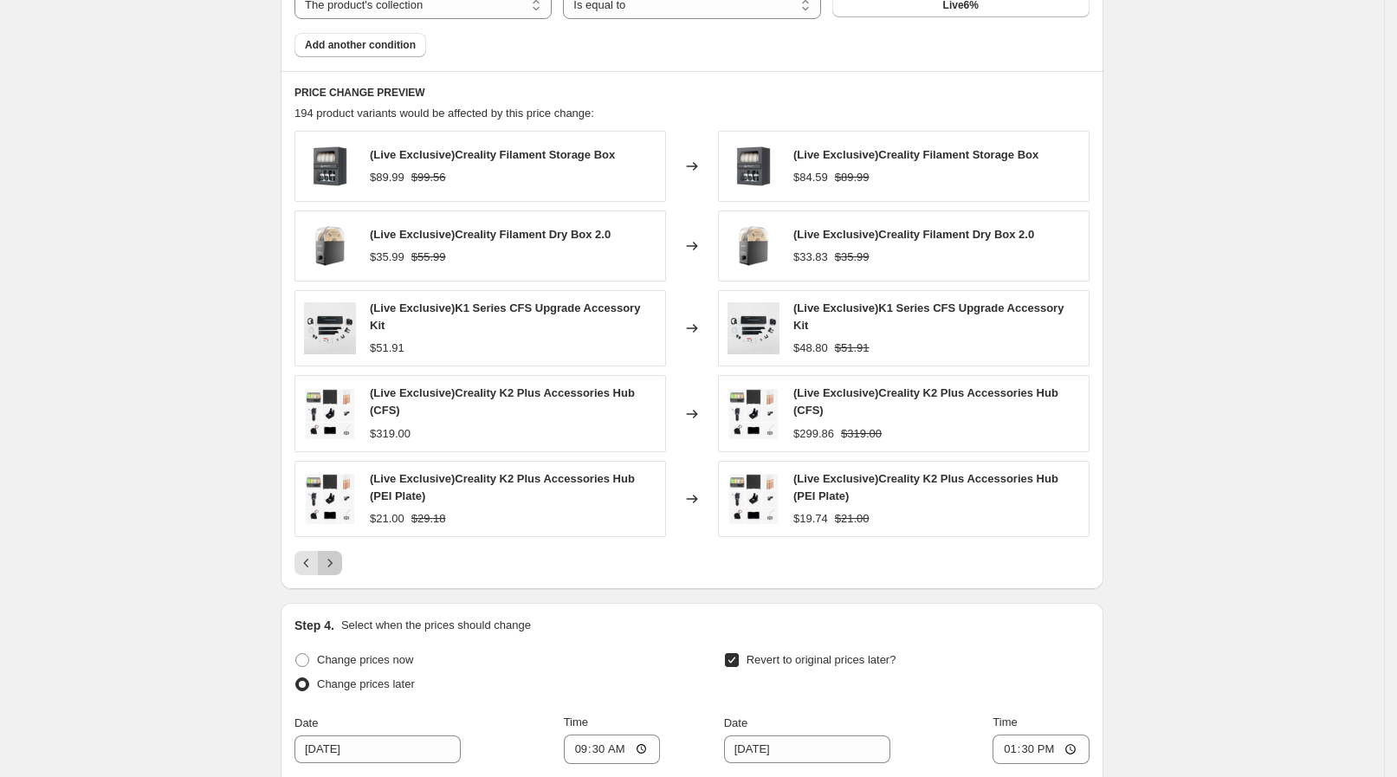
click at [332, 559] on button "Next" at bounding box center [330, 563] width 24 height 24
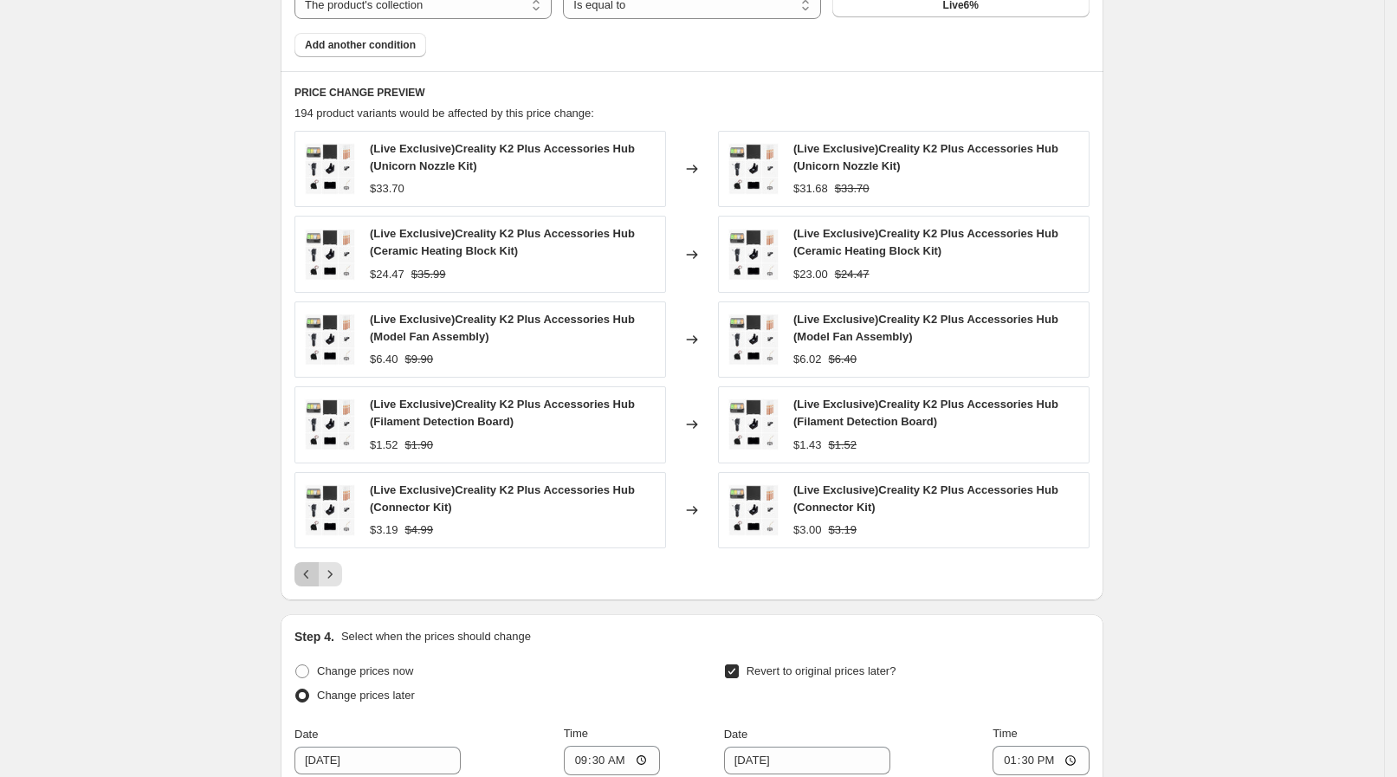
click at [307, 565] on icon "Previous" at bounding box center [306, 573] width 17 height 17
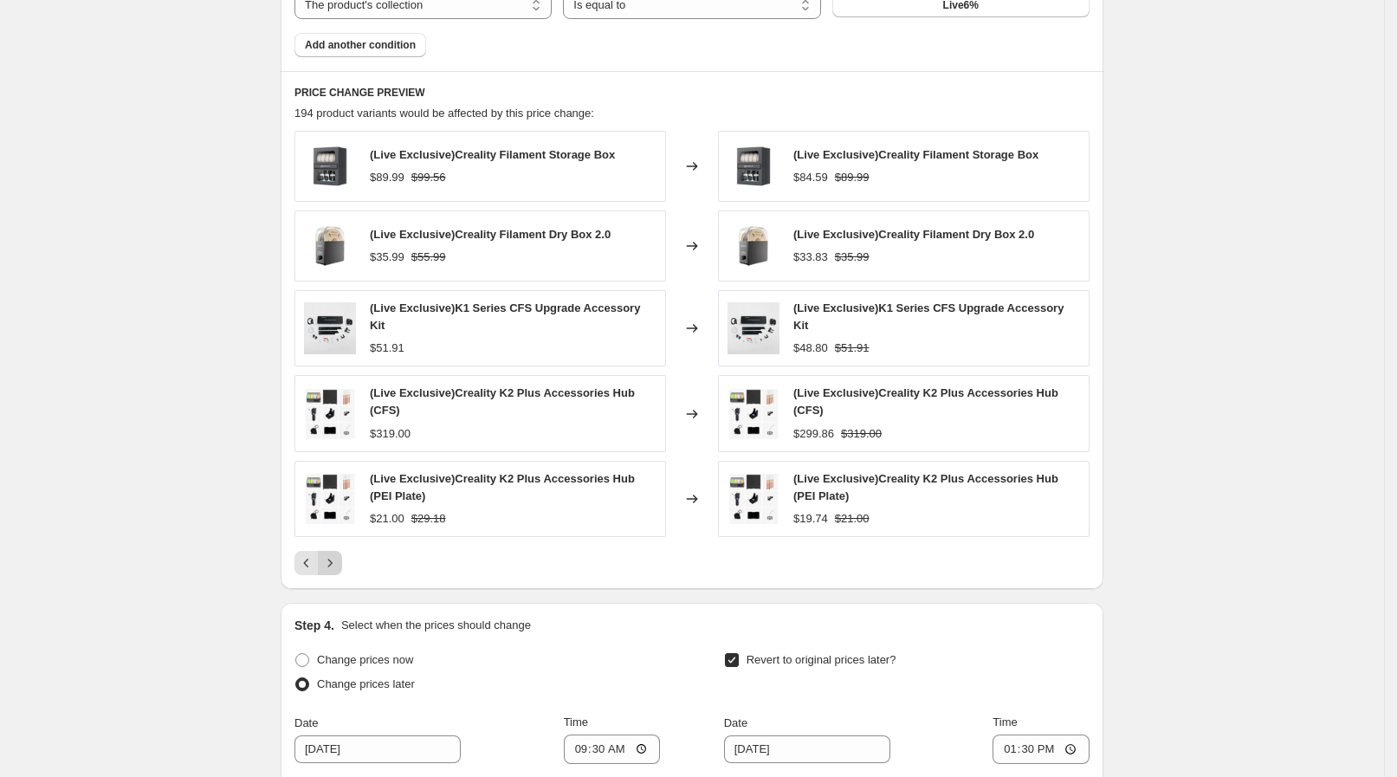
click at [339, 554] on icon "Next" at bounding box center [329, 562] width 17 height 17
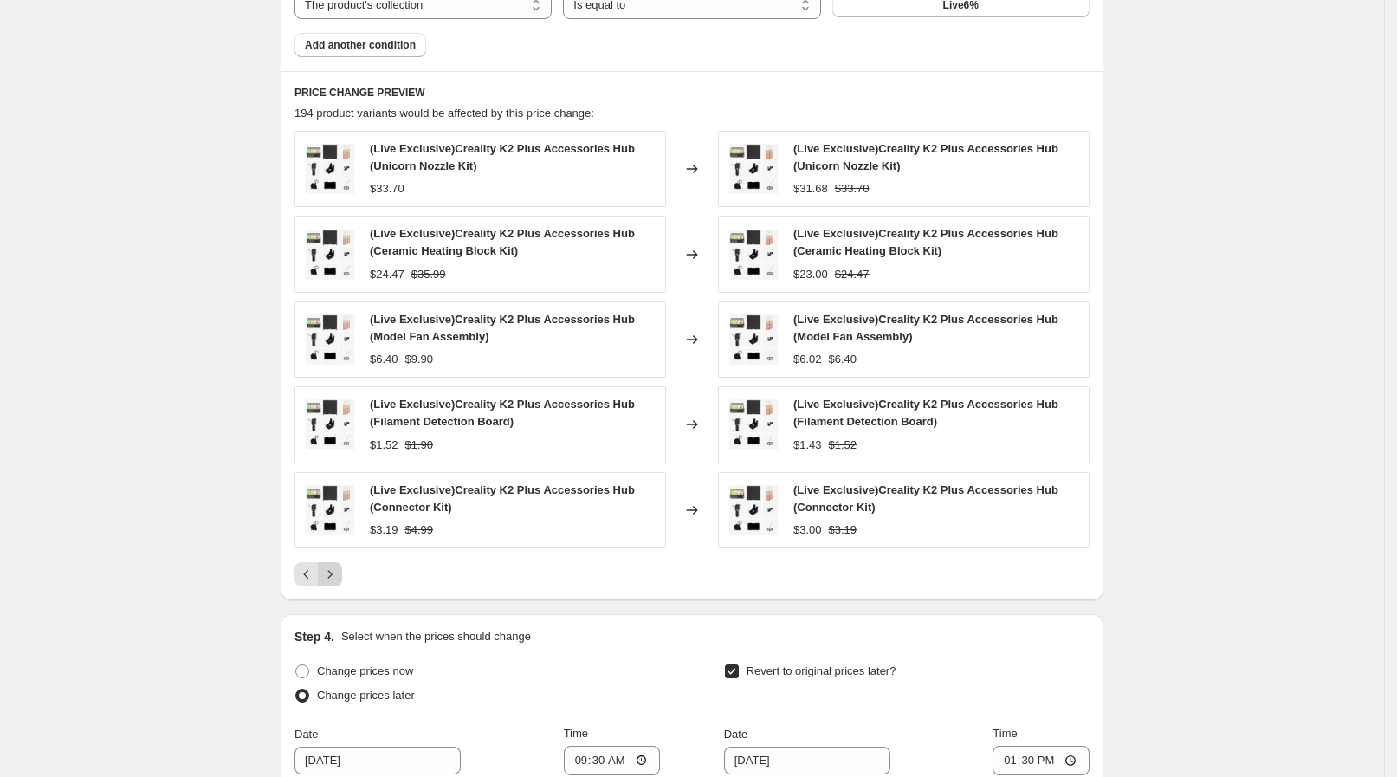
click at [340, 548] on div "(Live Exclusive)Creality K2 Plus Accessories Hub (Unicorn Nozzle Kit) $33.70 Ch…" at bounding box center [691, 358] width 795 height 455
click at [334, 566] on icon "Next" at bounding box center [329, 573] width 17 height 17
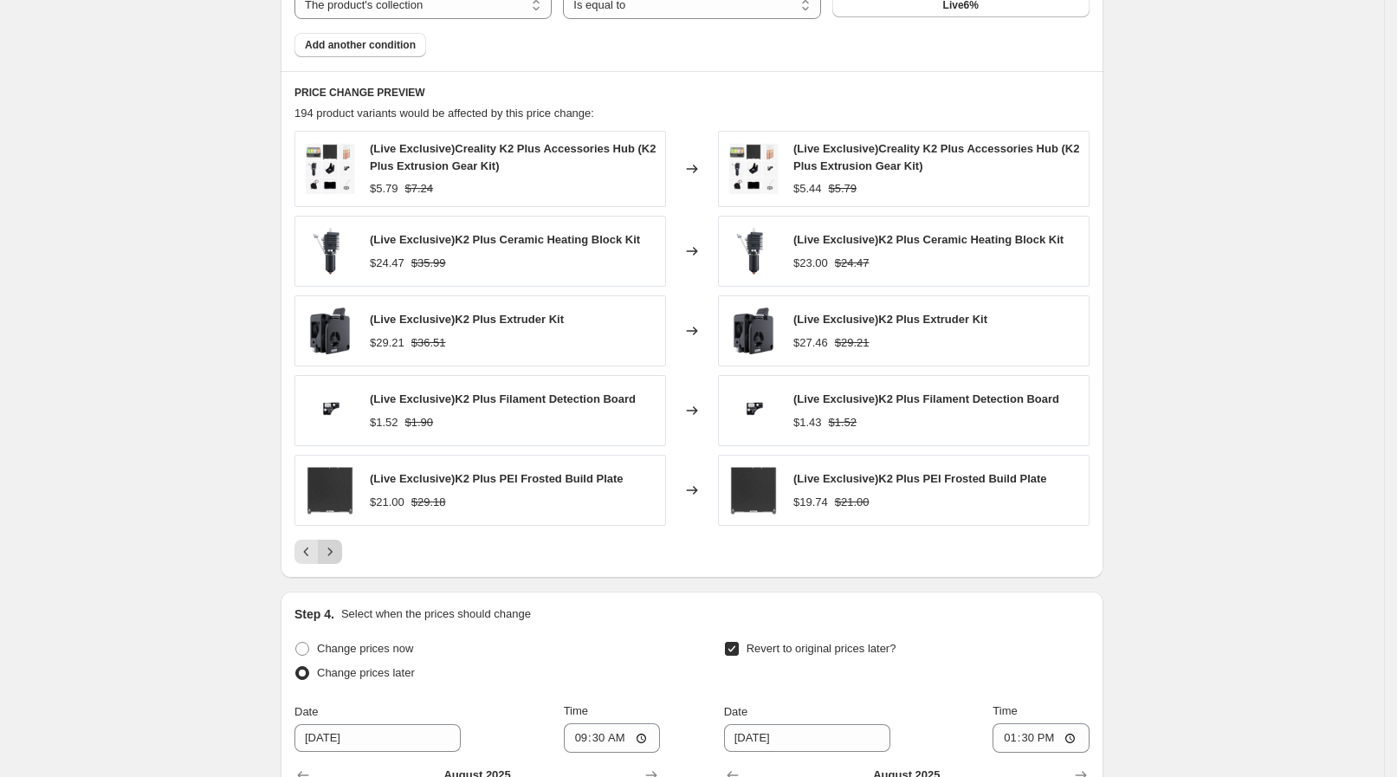
click at [334, 566] on div "PRICE CHANGE PREVIEW 194 product variants would be affected by this price chang…" at bounding box center [692, 324] width 823 height 507
click at [332, 554] on icon "Next" at bounding box center [329, 551] width 17 height 17
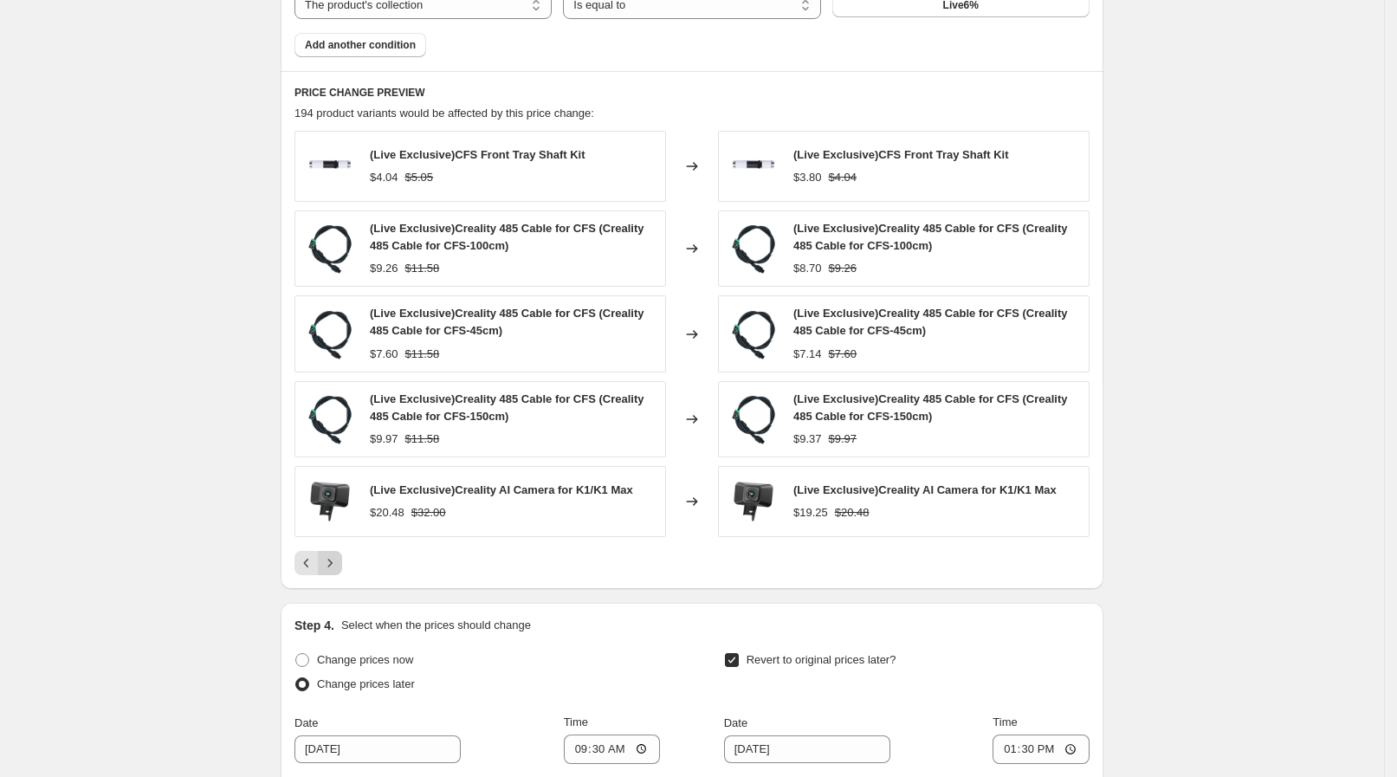
click at [332, 554] on icon "Next" at bounding box center [329, 562] width 17 height 17
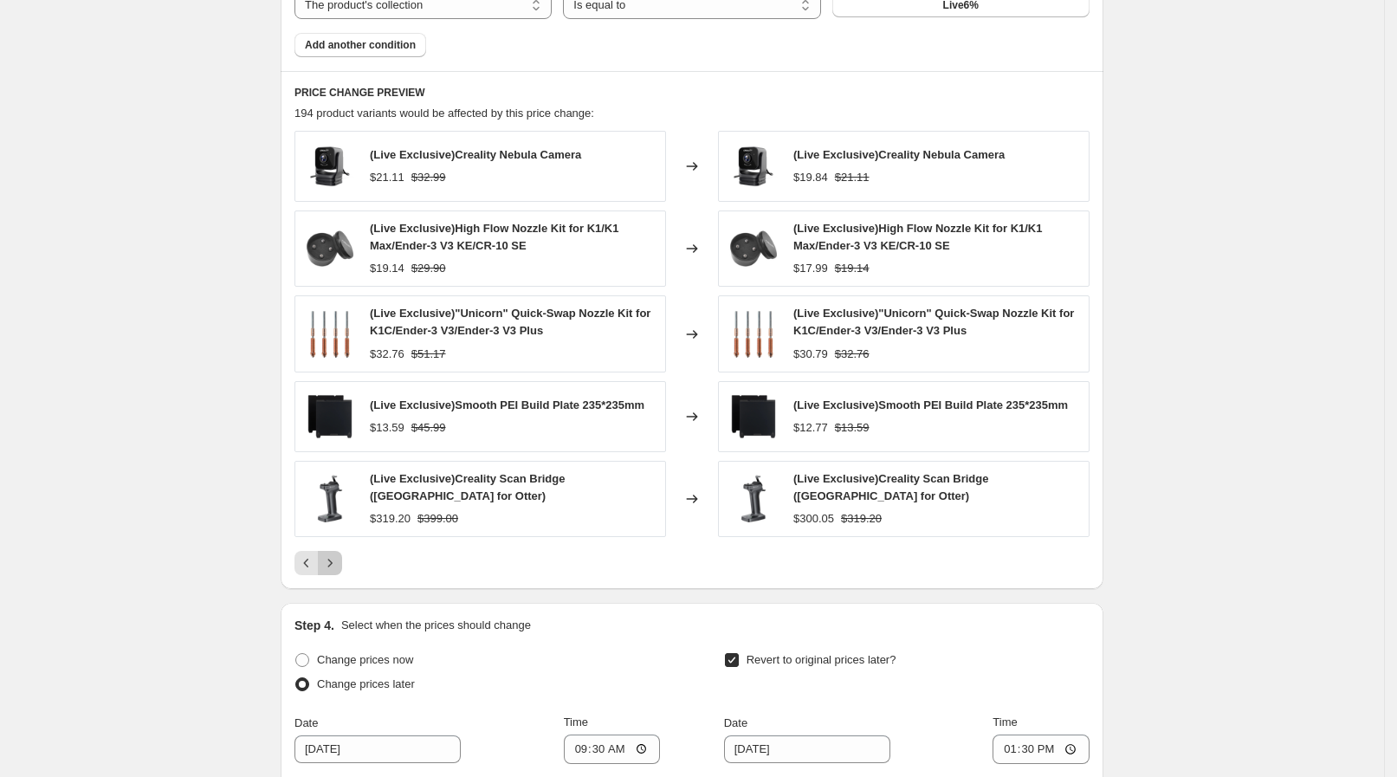
click at [332, 554] on icon "Next" at bounding box center [329, 562] width 17 height 17
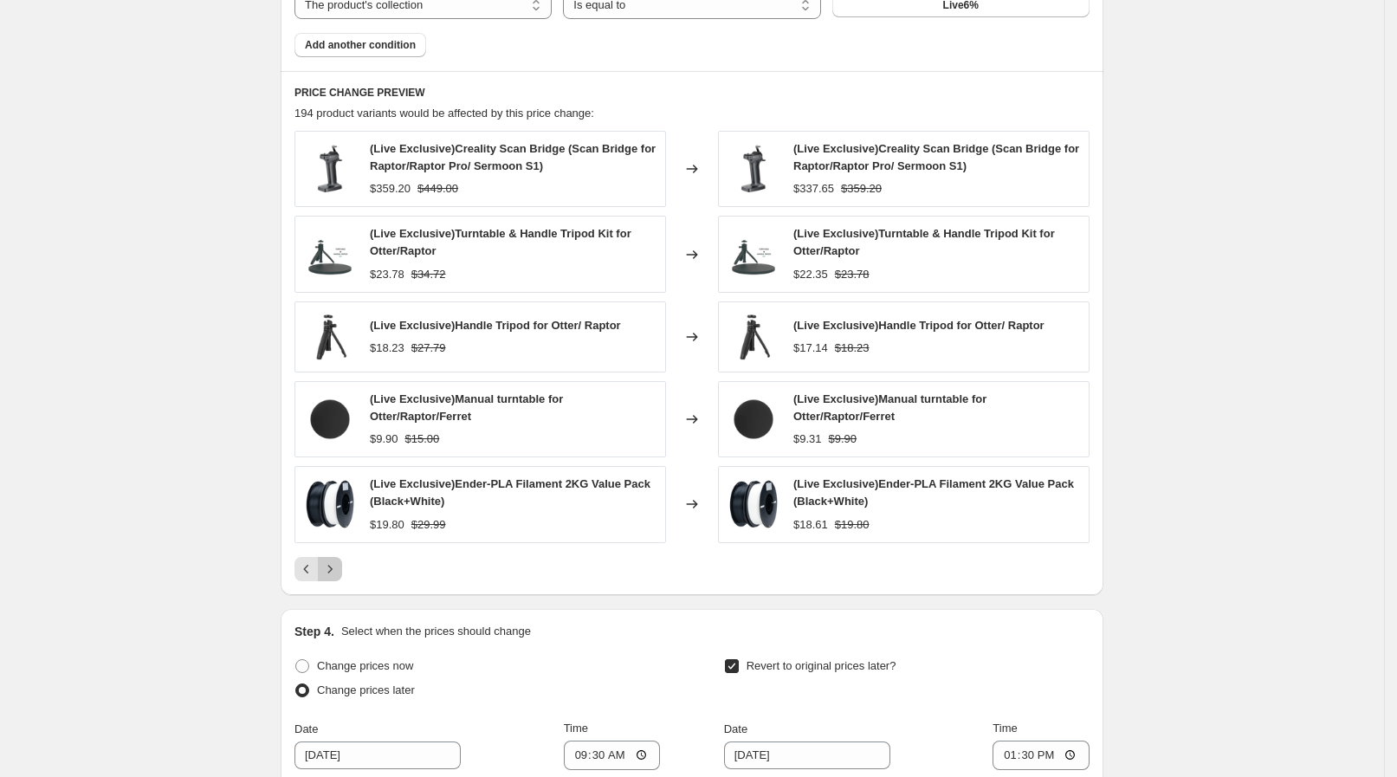
click at [332, 557] on button "Next" at bounding box center [330, 569] width 24 height 24
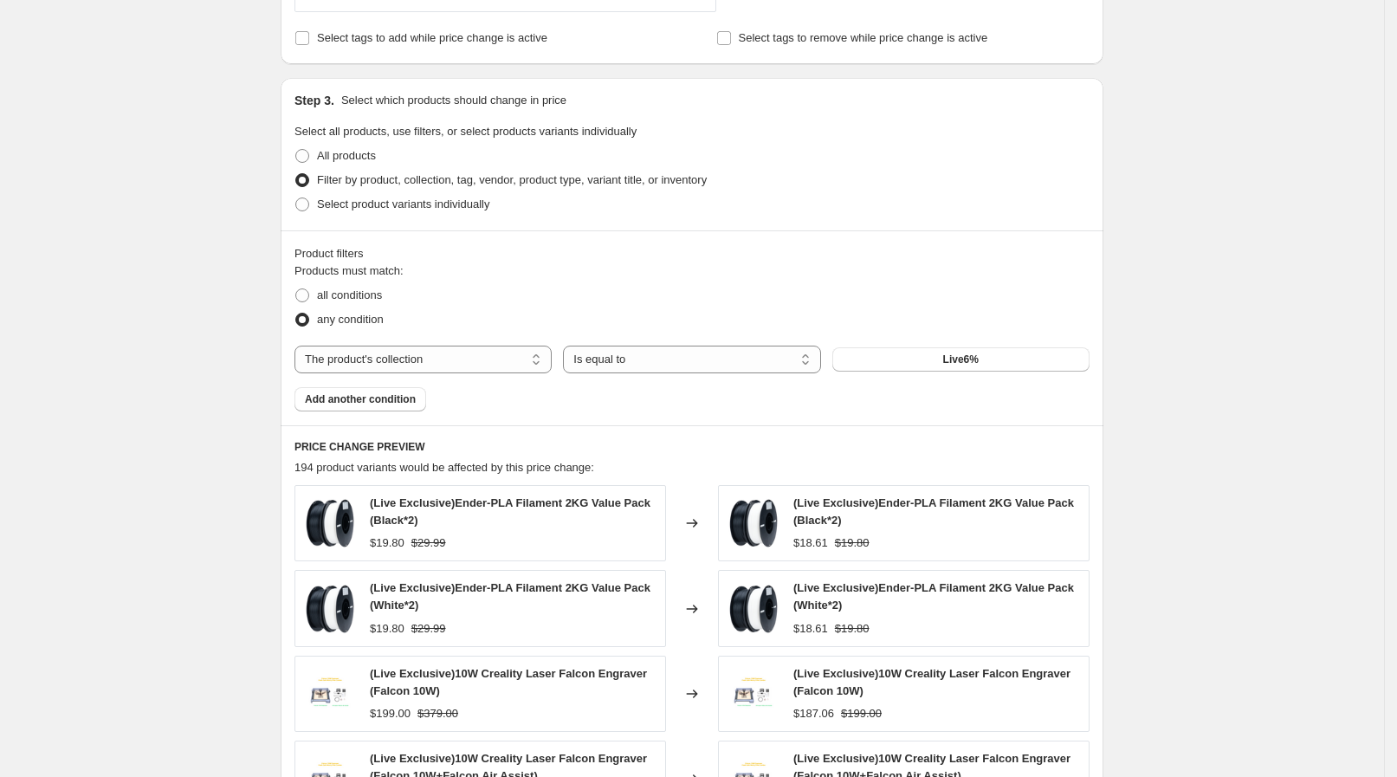
scroll to position [1082, 0]
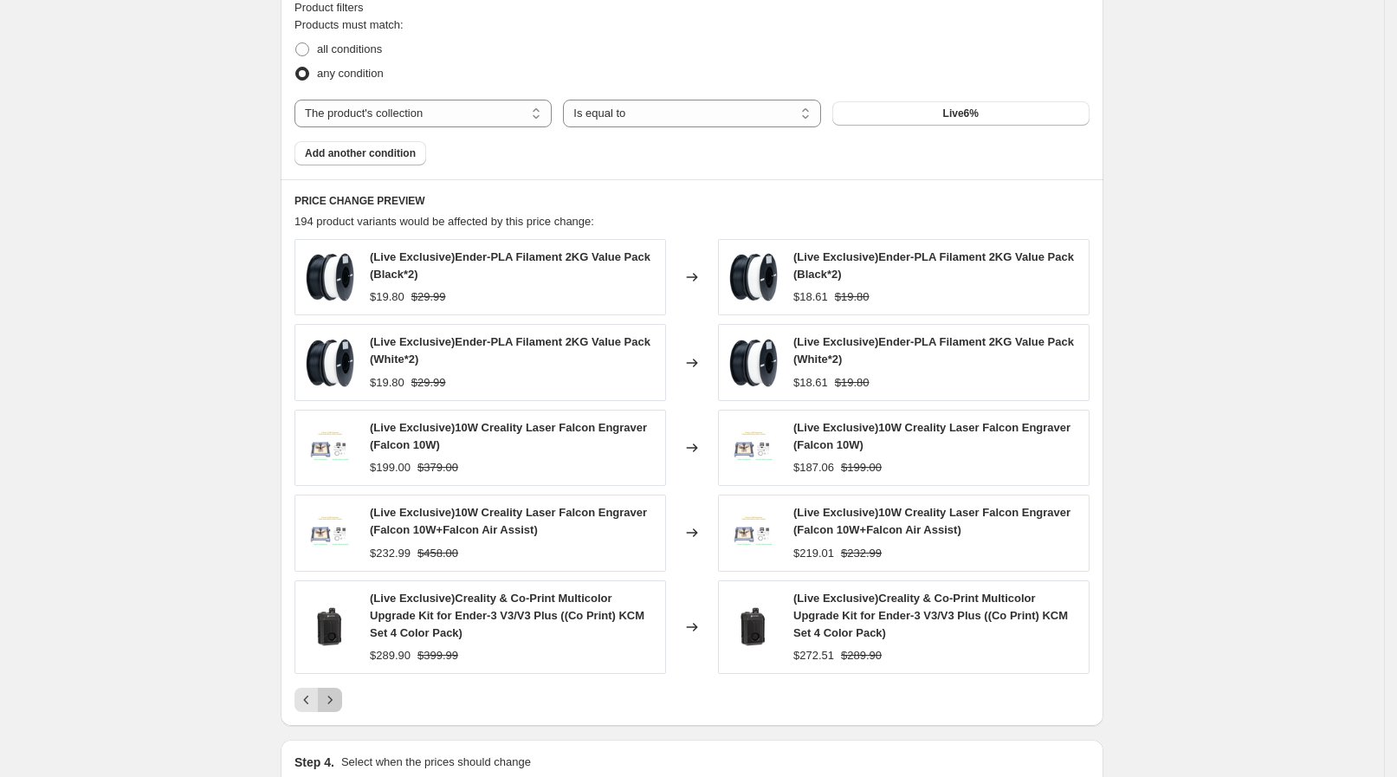
click at [338, 693] on icon "Next" at bounding box center [329, 699] width 17 height 17
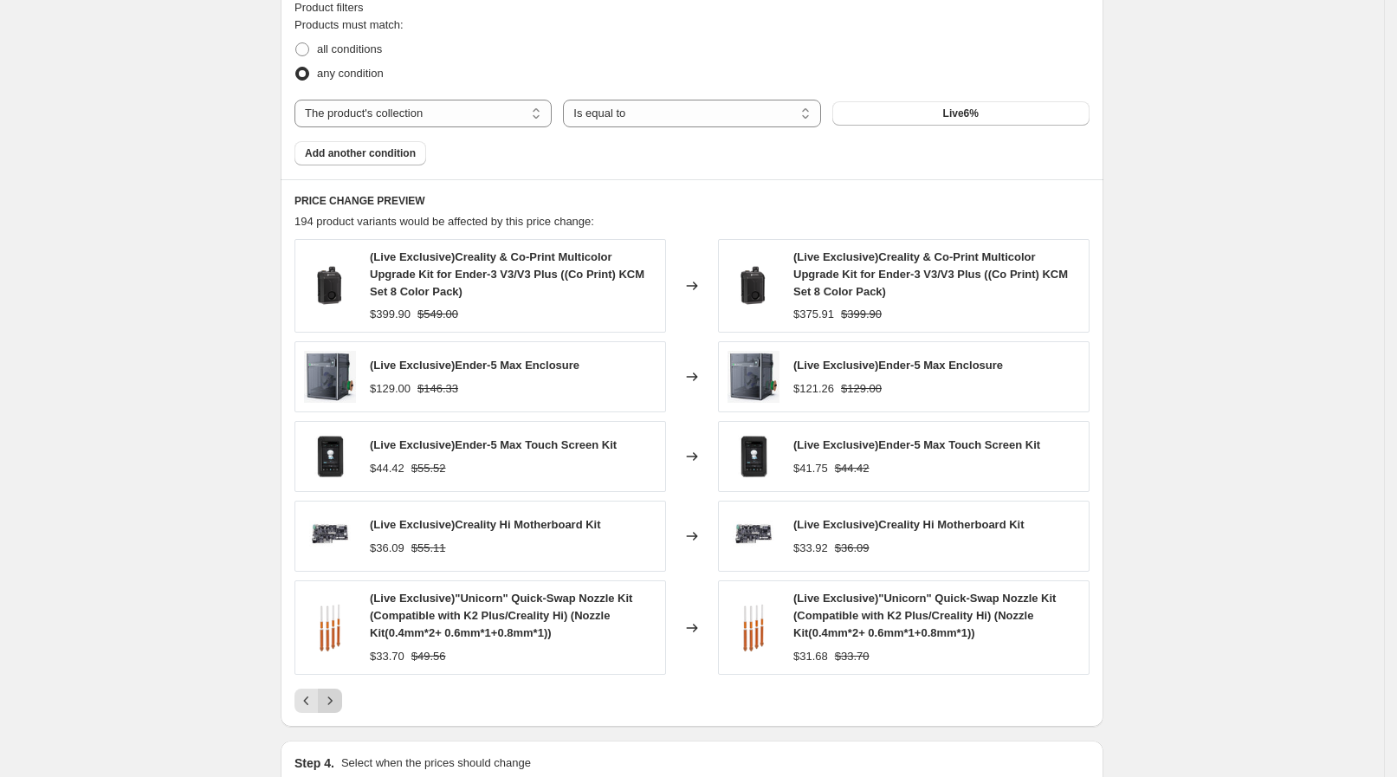
click at [338, 688] on button "Next" at bounding box center [330, 700] width 24 height 24
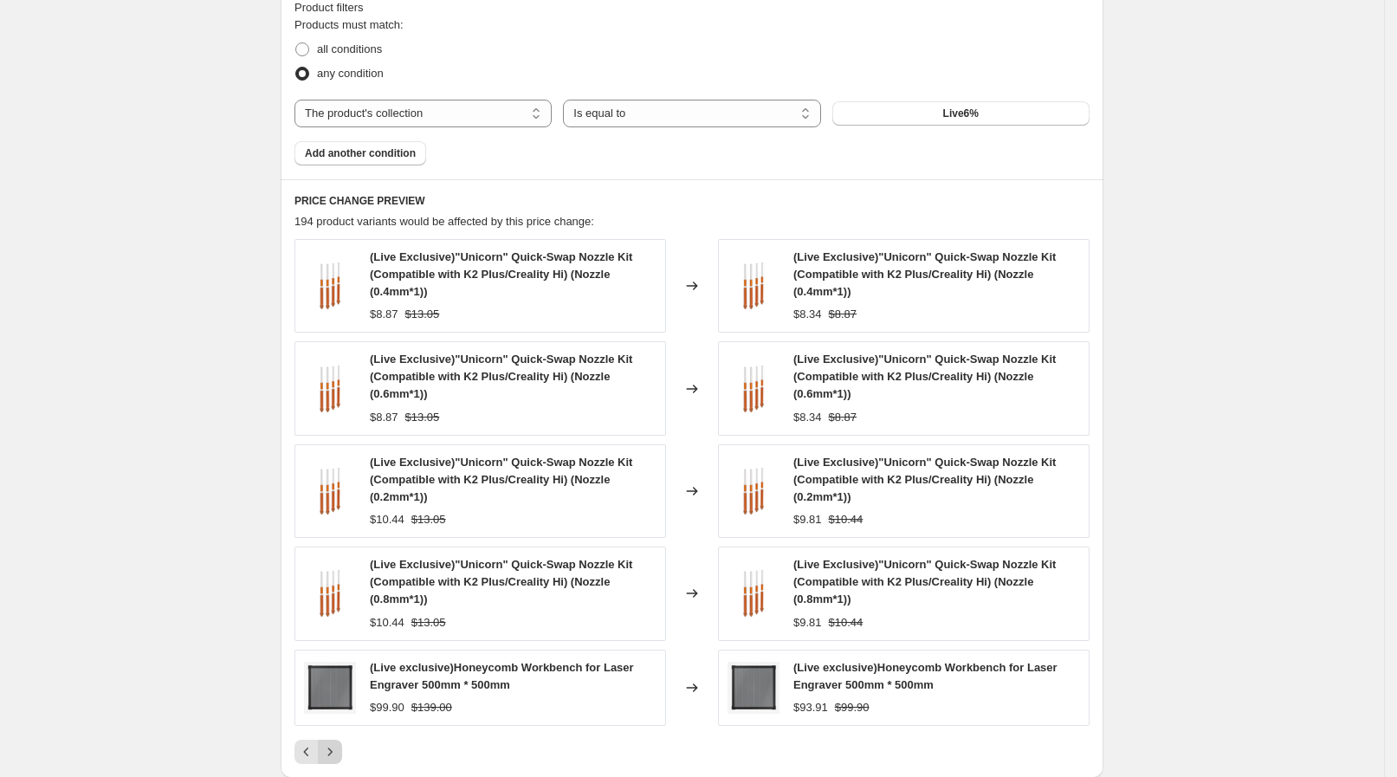
click at [338, 687] on img at bounding box center [330, 687] width 52 height 52
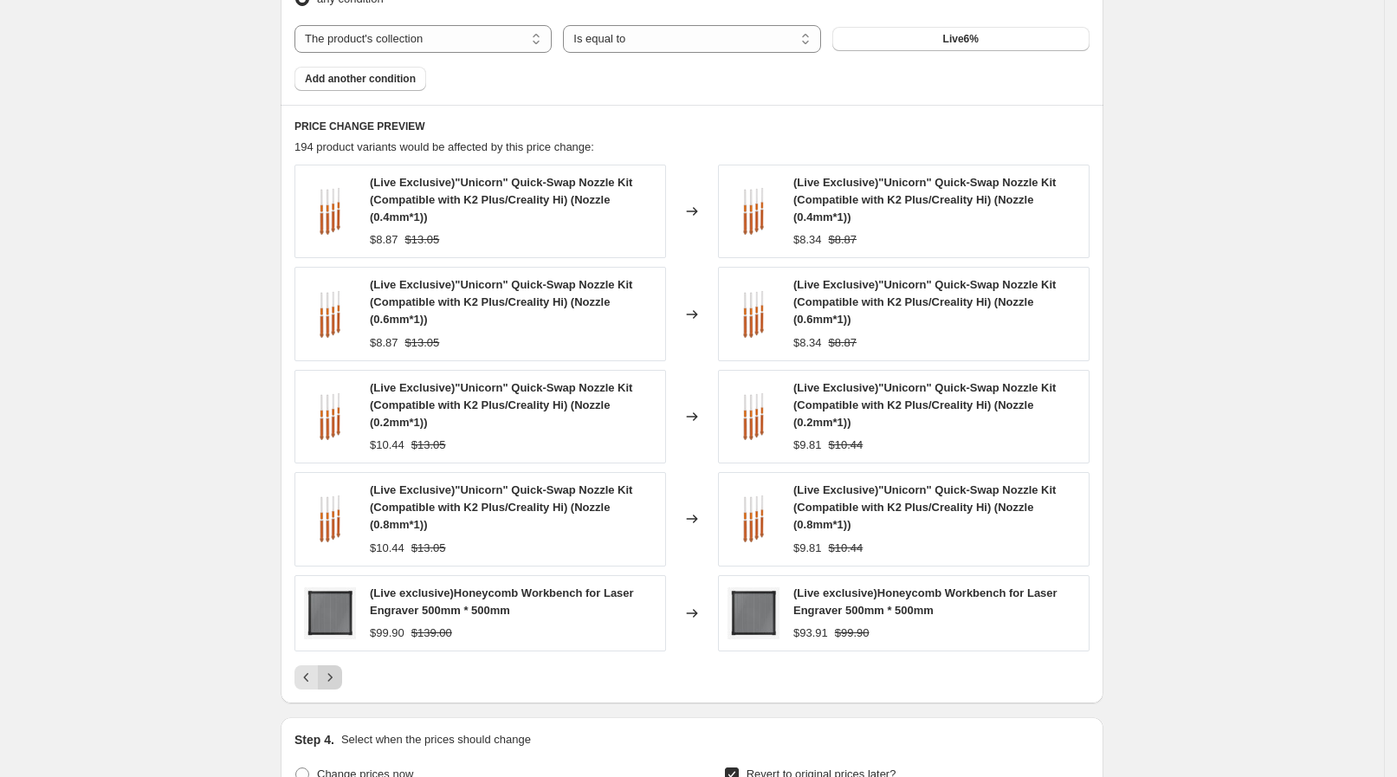
scroll to position [1190, 0]
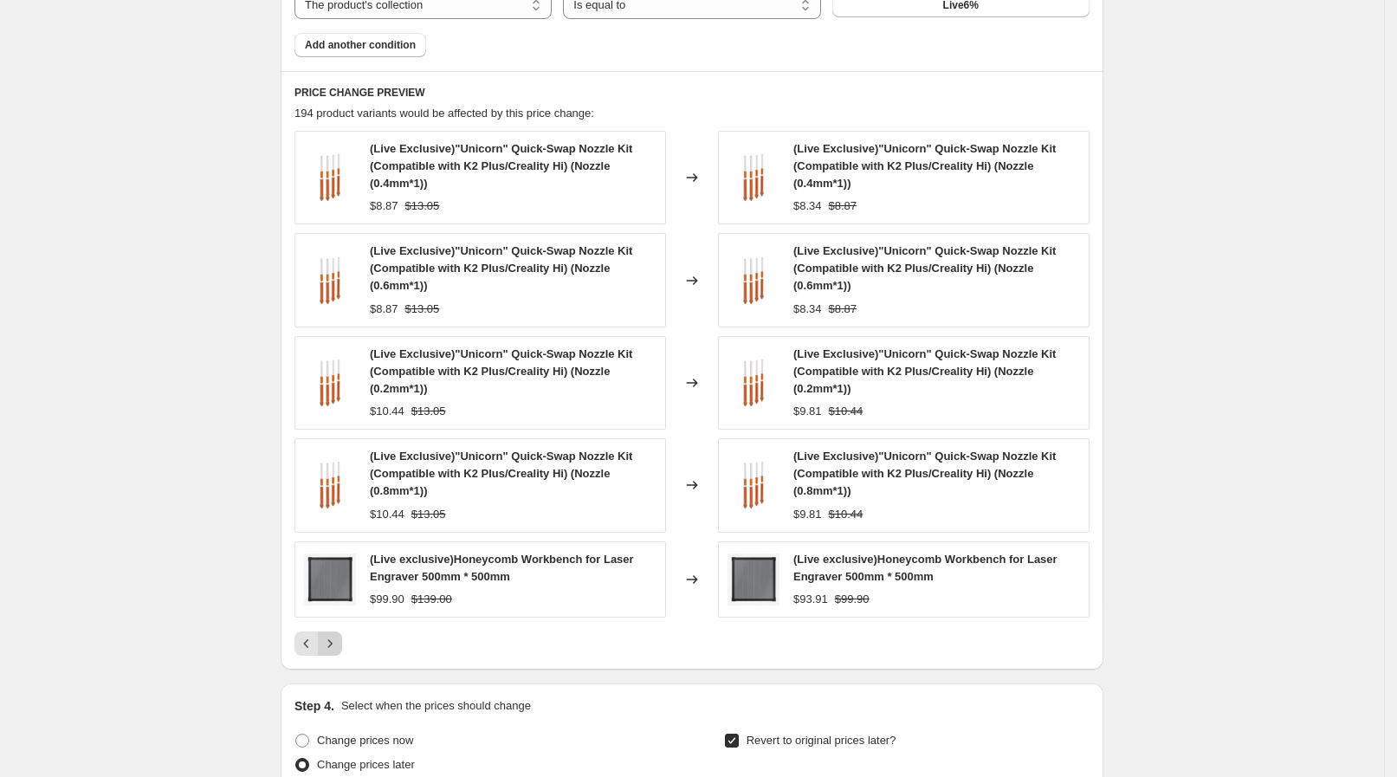
click at [337, 646] on icon "Next" at bounding box center [329, 643] width 17 height 17
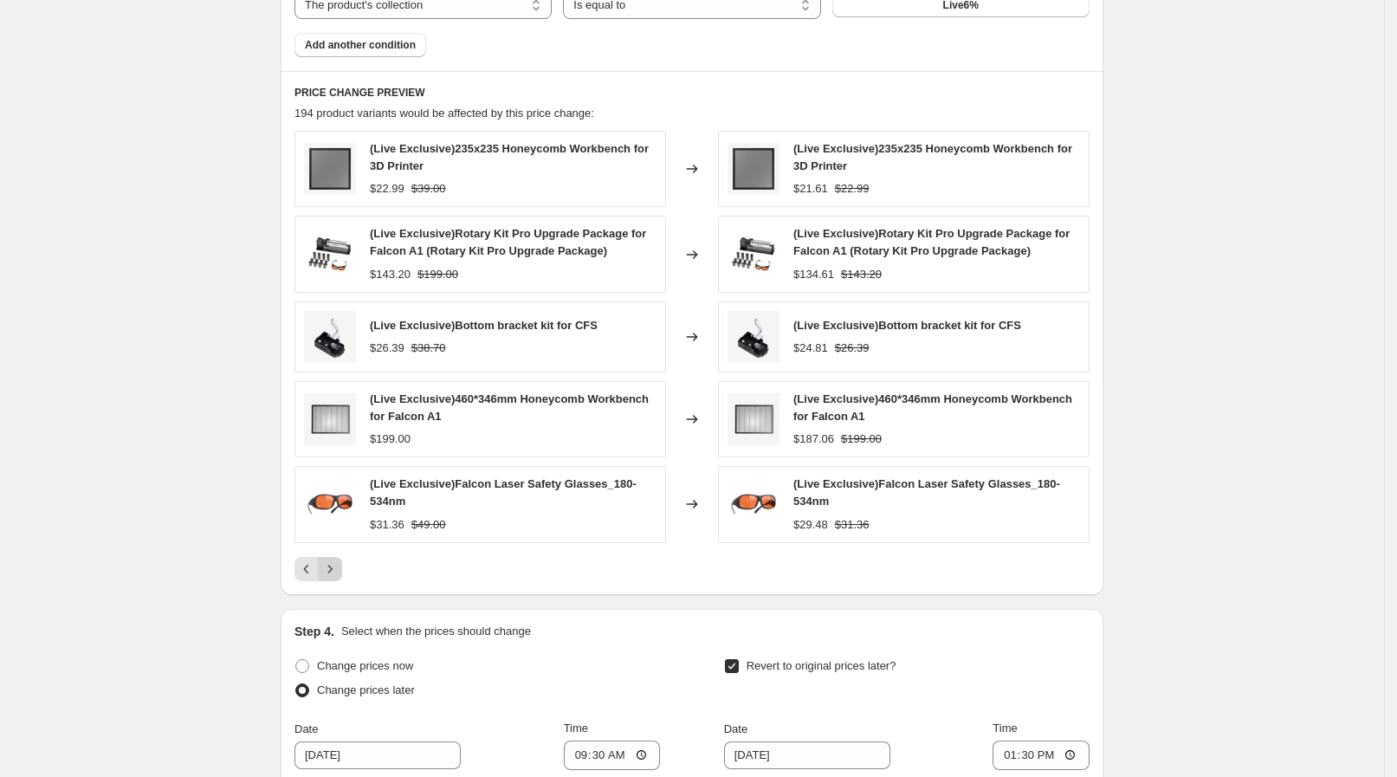
click at [338, 566] on icon "Next" at bounding box center [329, 568] width 17 height 17
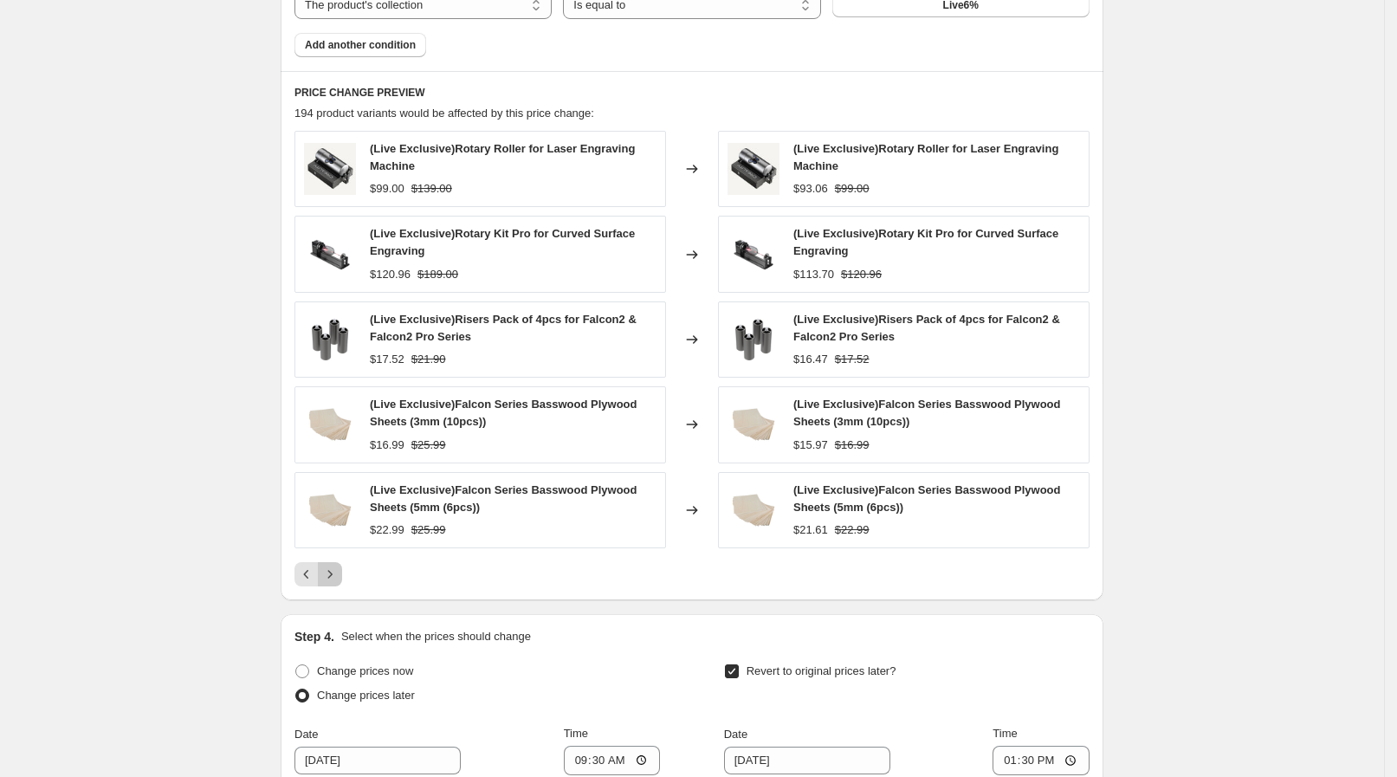
click at [338, 566] on icon "Next" at bounding box center [329, 573] width 17 height 17
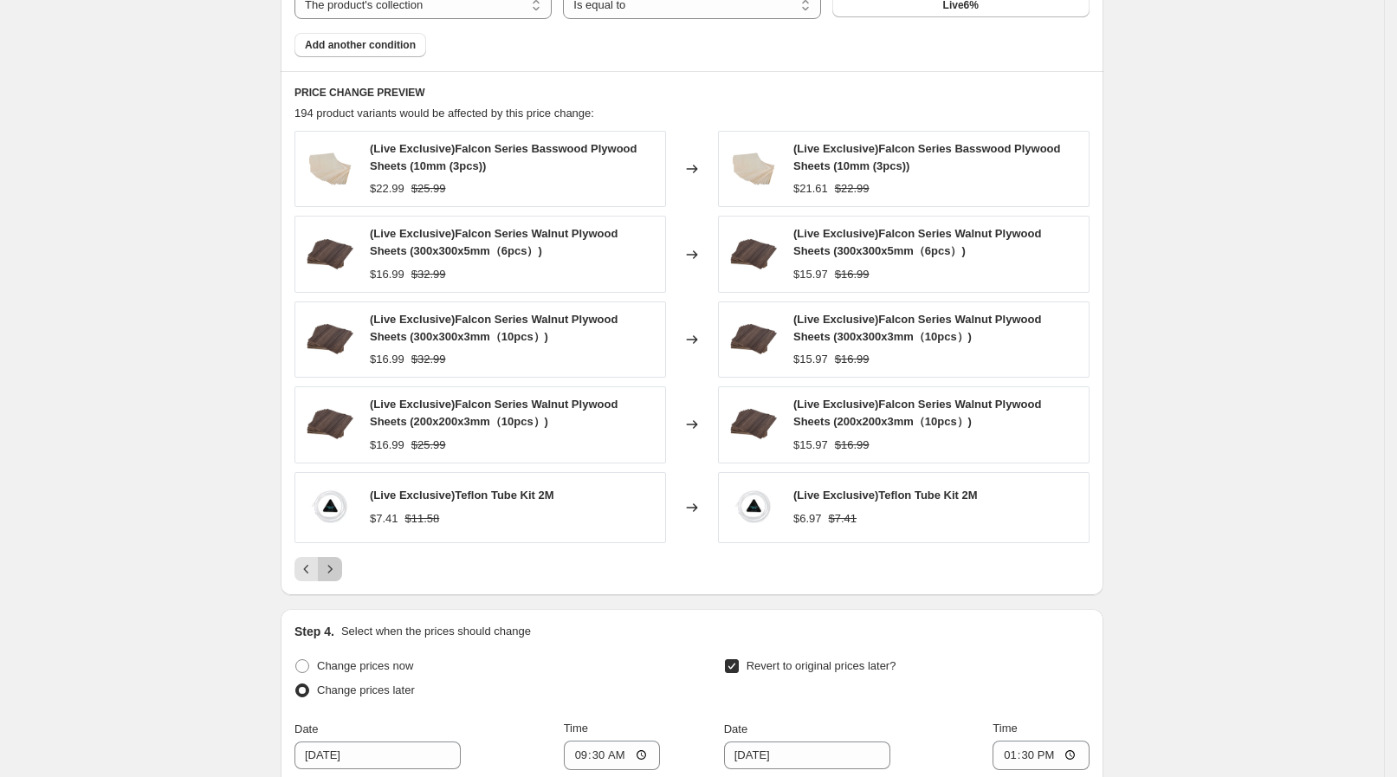
click at [338, 566] on icon "Next" at bounding box center [329, 568] width 17 height 17
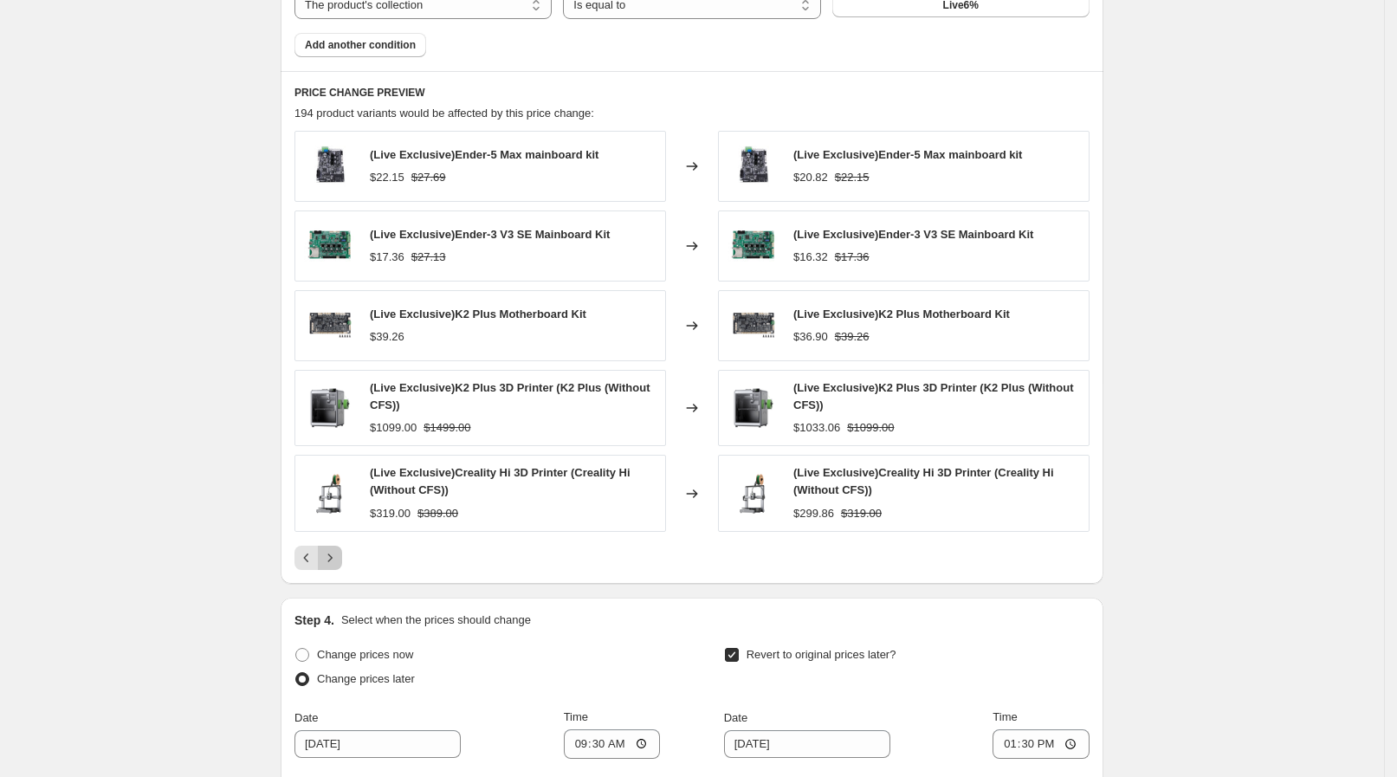
click at [338, 566] on button "Next" at bounding box center [330, 557] width 24 height 24
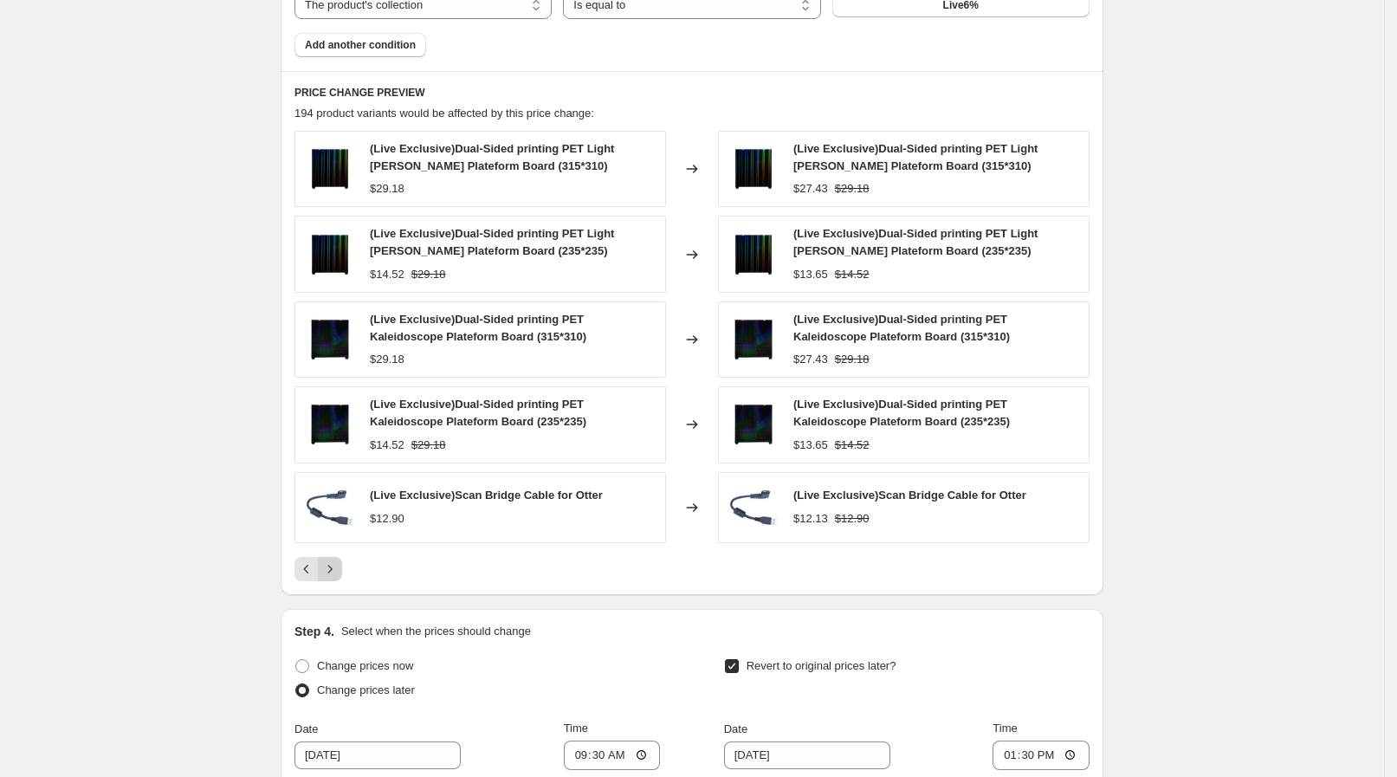
click at [338, 566] on icon "Next" at bounding box center [329, 568] width 17 height 17
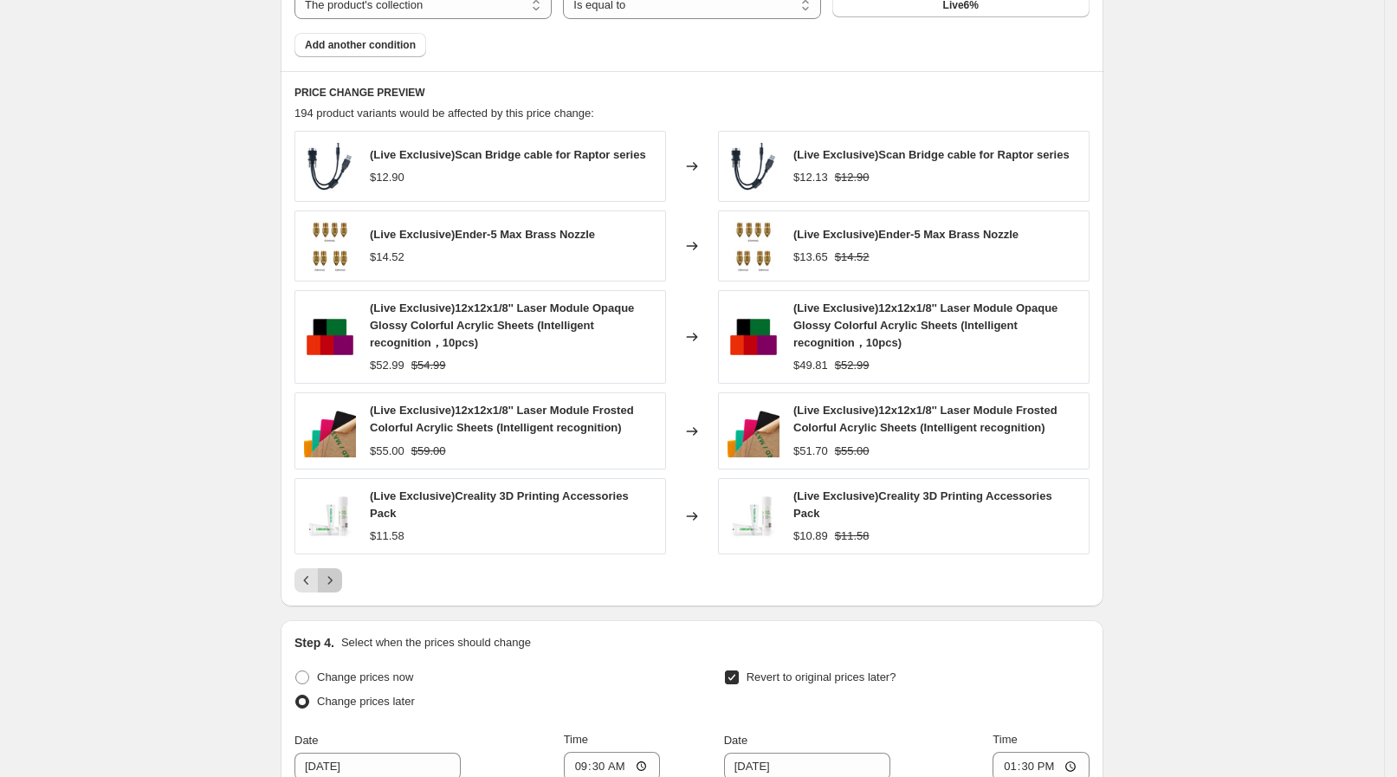
click at [338, 571] on icon "Next" at bounding box center [329, 579] width 17 height 17
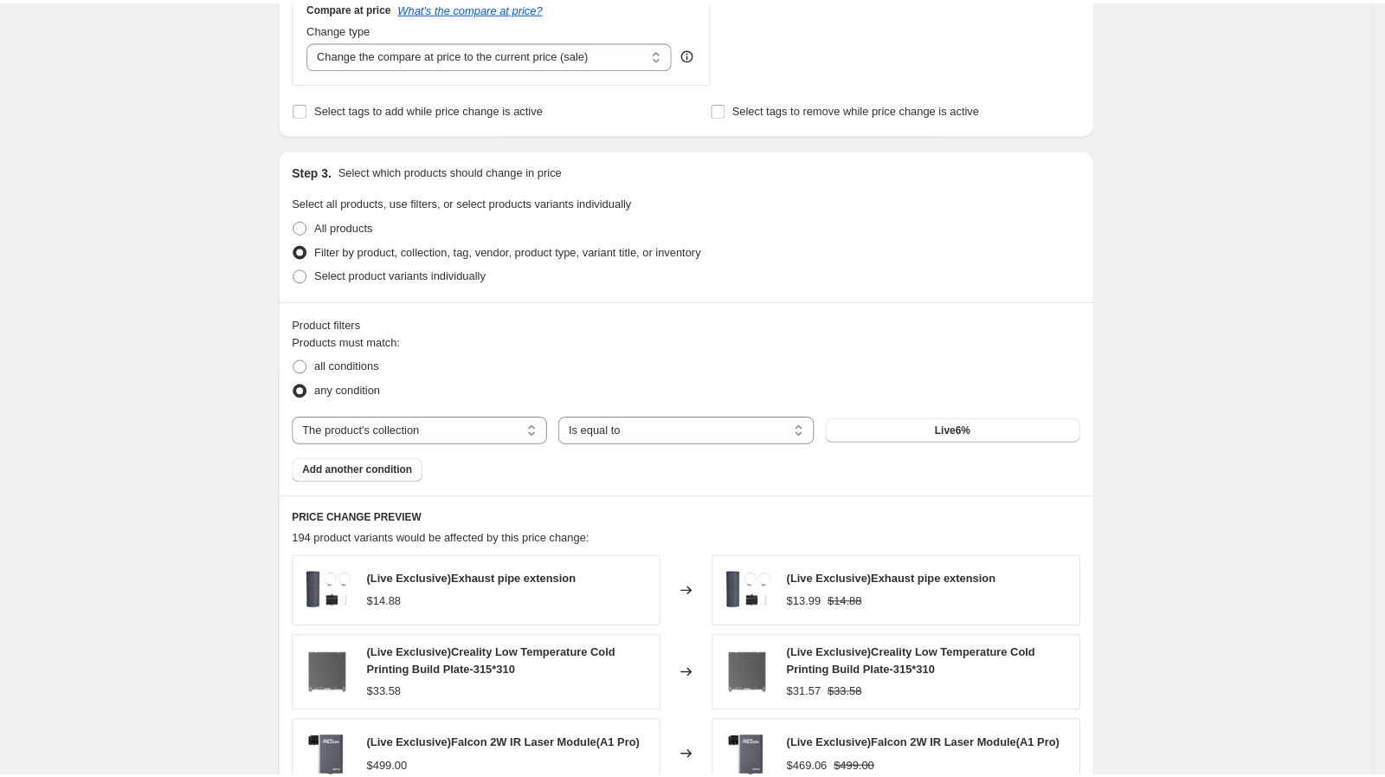
scroll to position [757, 0]
